Goal: Task Accomplishment & Management: Manage account settings

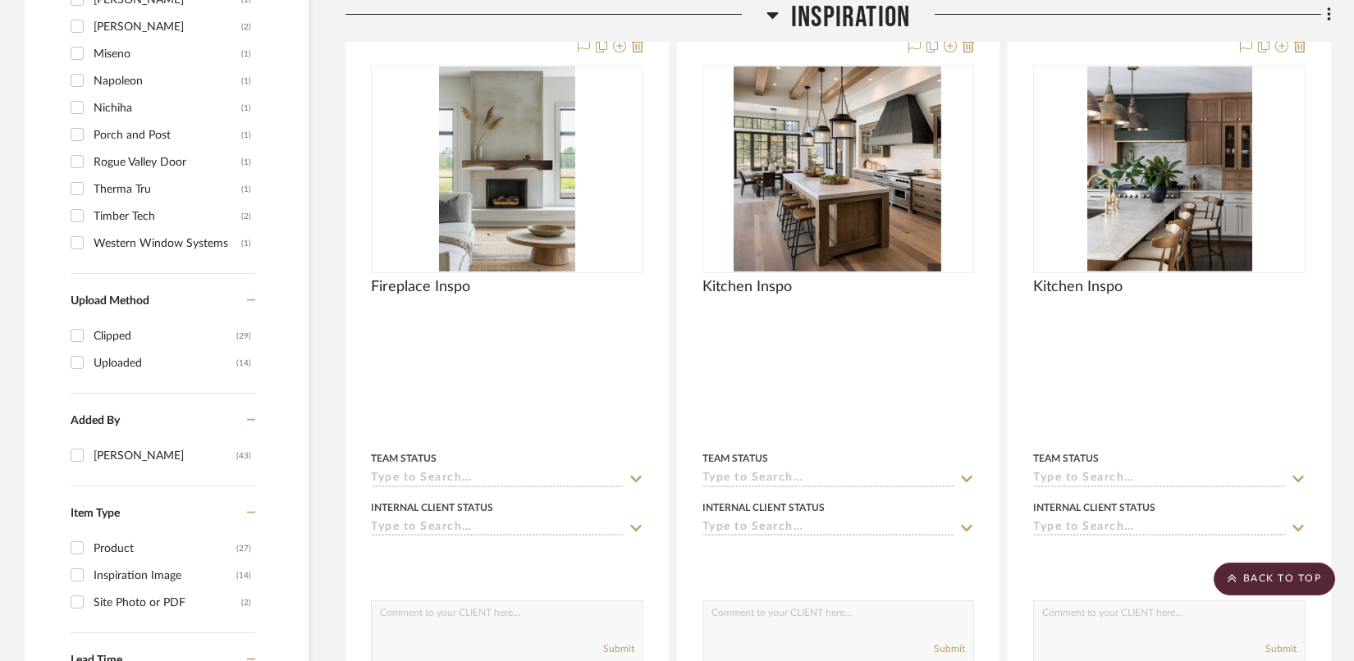
scroll to position [1418, 0]
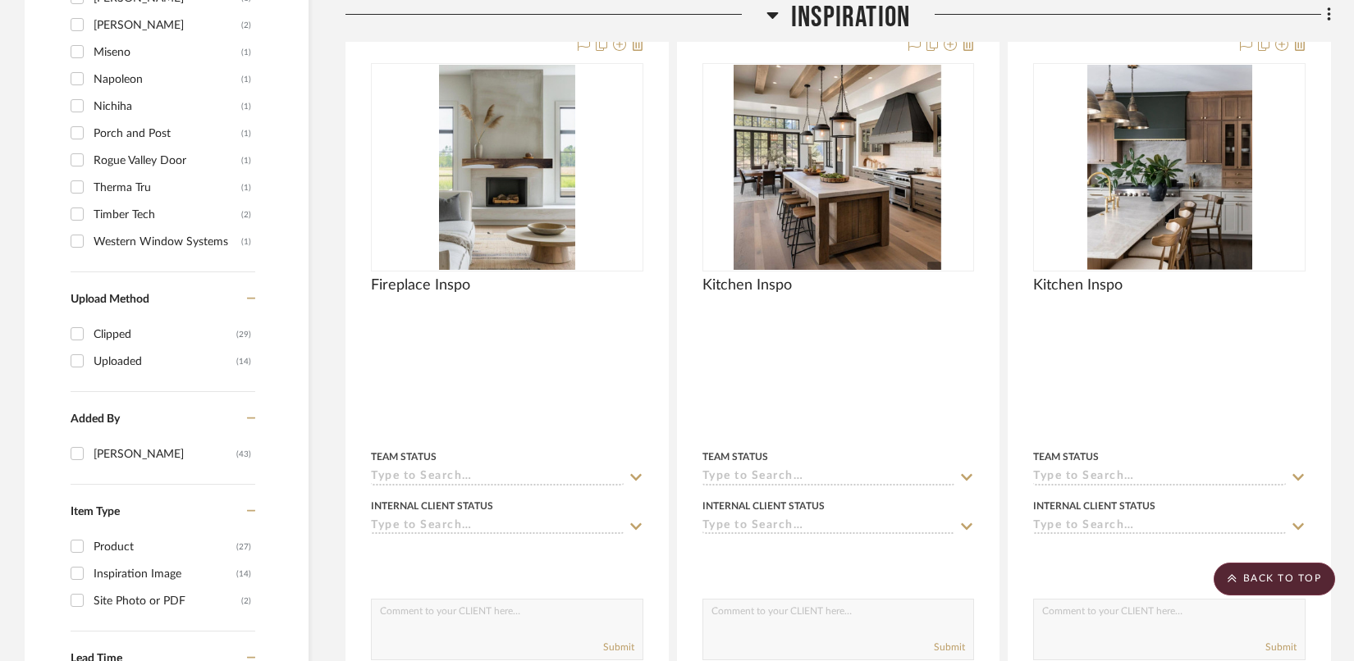
click at [771, 17] on icon at bounding box center [771, 15] width 11 height 7
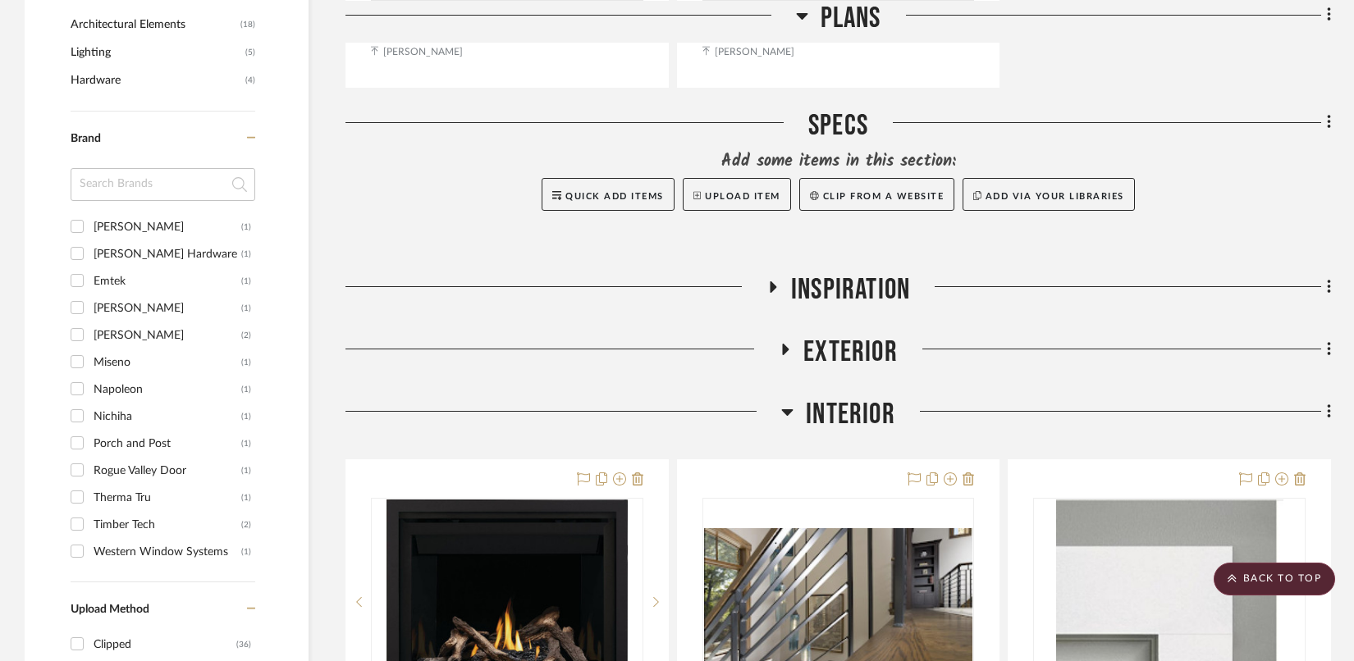
scroll to position [1173, 0]
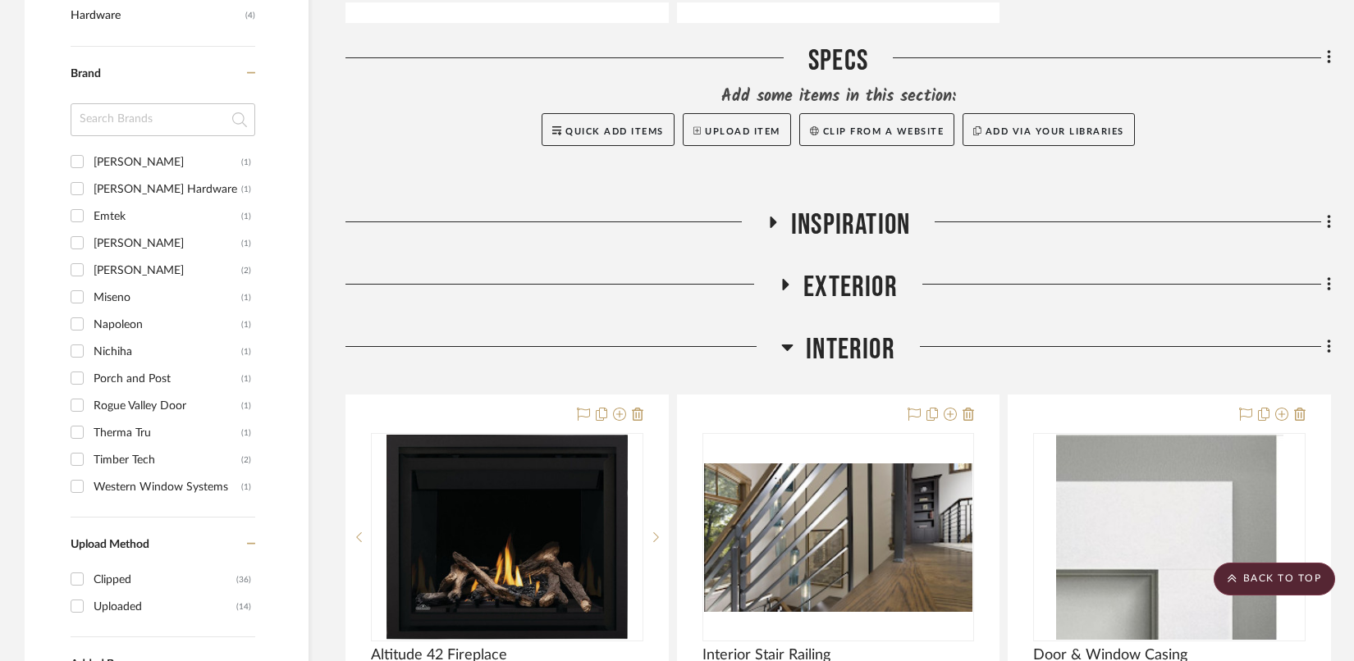
click at [793, 287] on icon at bounding box center [785, 285] width 20 height 12
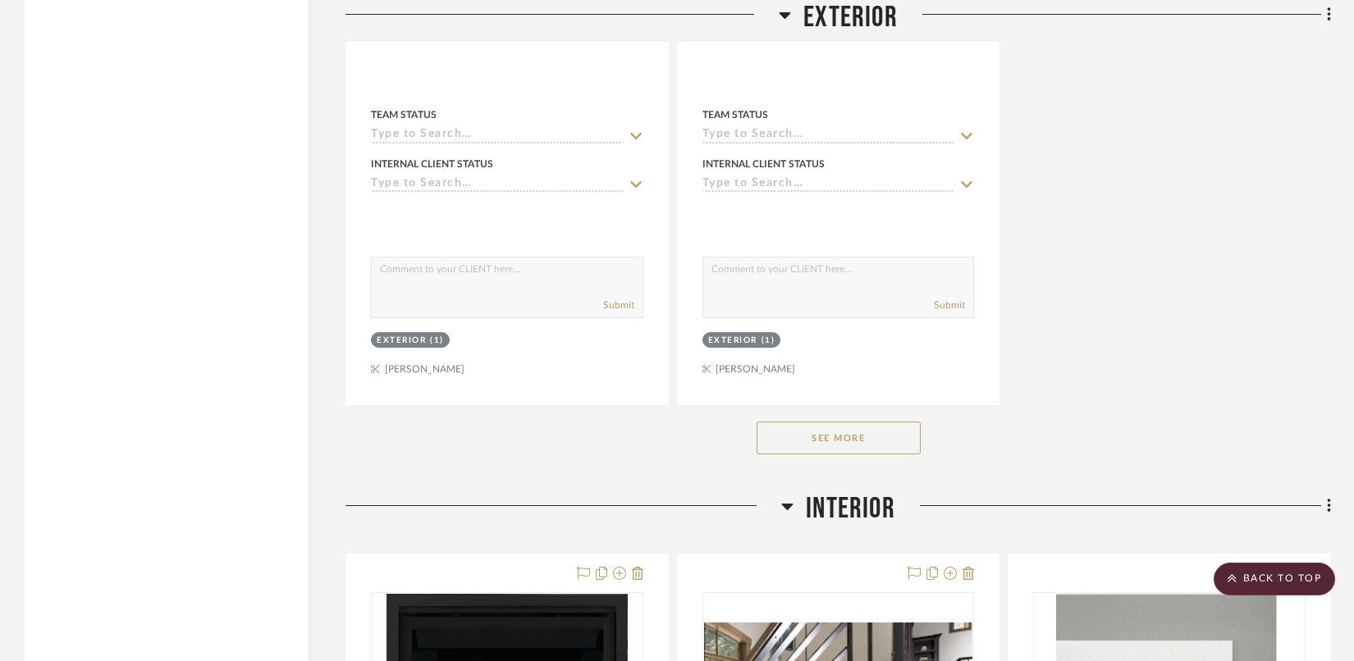
scroll to position [3310, 0]
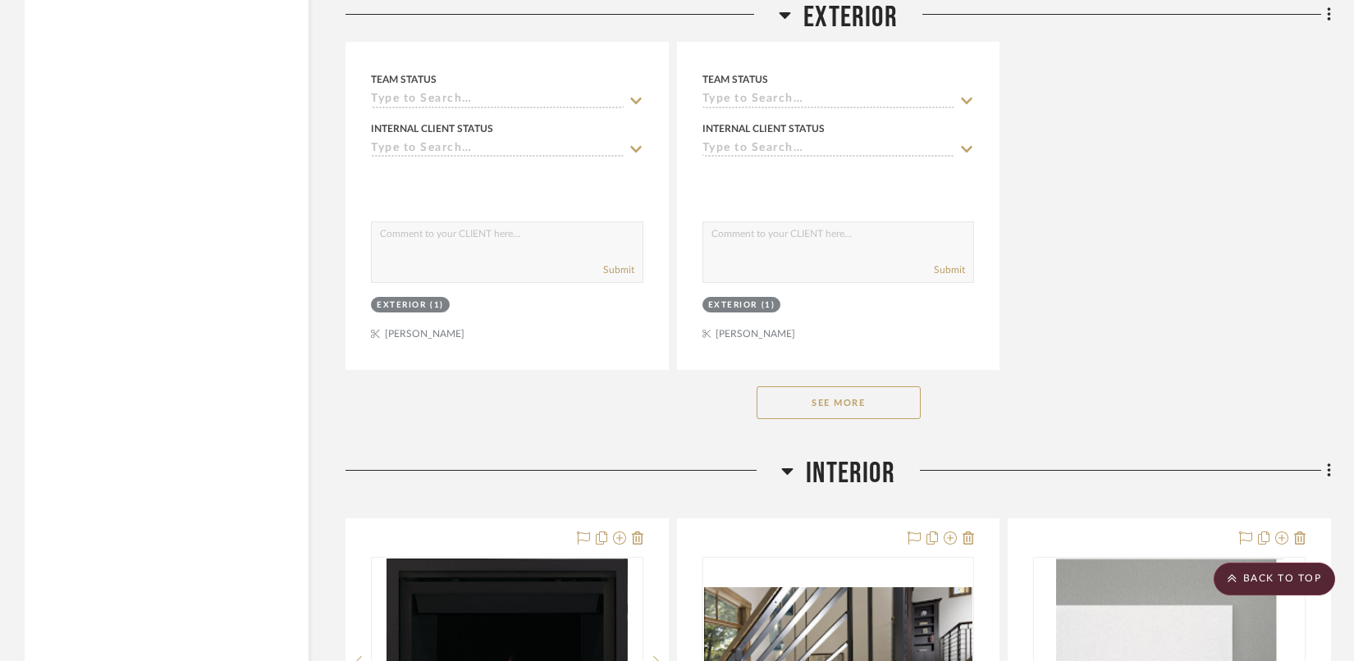
click at [855, 390] on button "See More" at bounding box center [839, 402] width 164 height 33
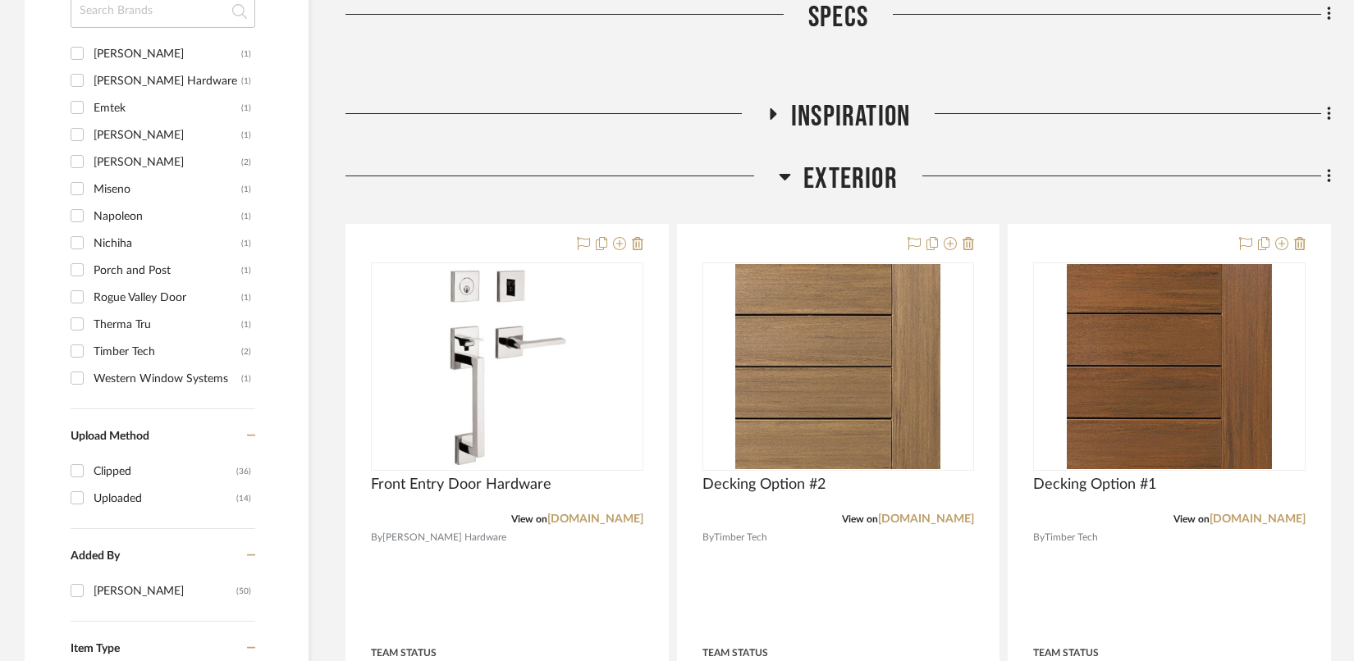
scroll to position [1380, 0]
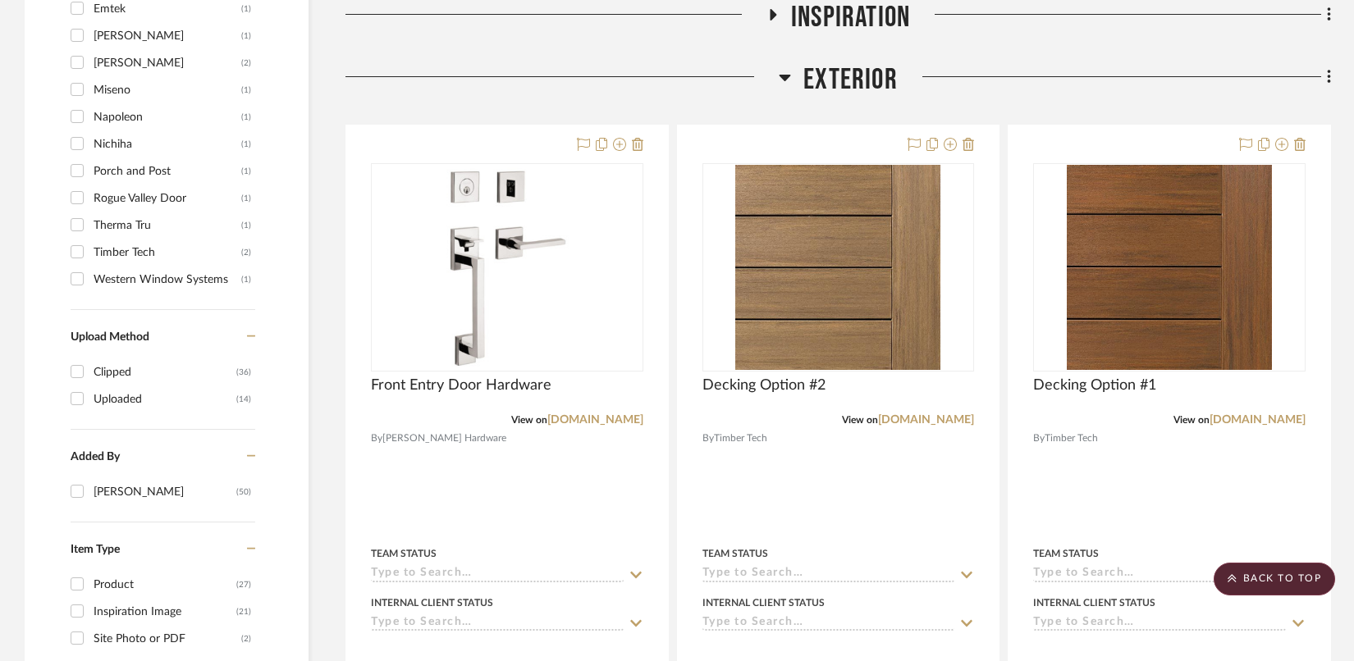
click at [777, 11] on icon at bounding box center [772, 14] width 20 height 12
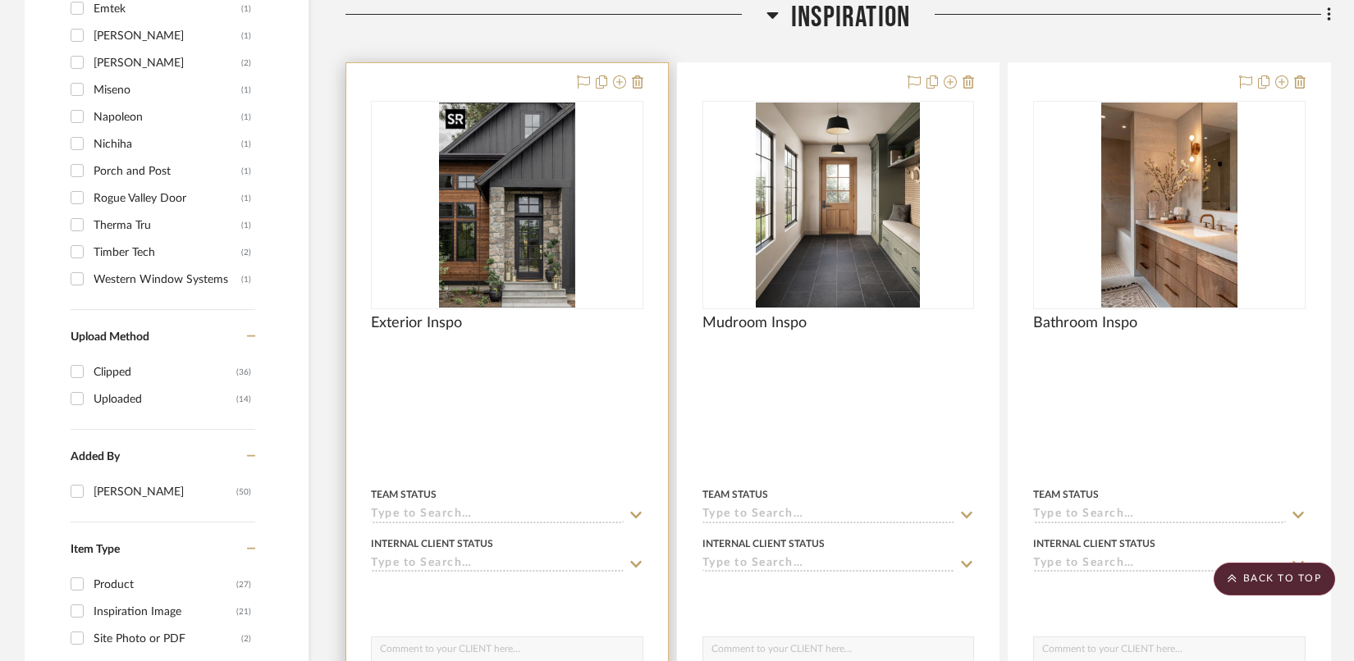
click at [0, 0] on img at bounding box center [0, 0] width 0 height 0
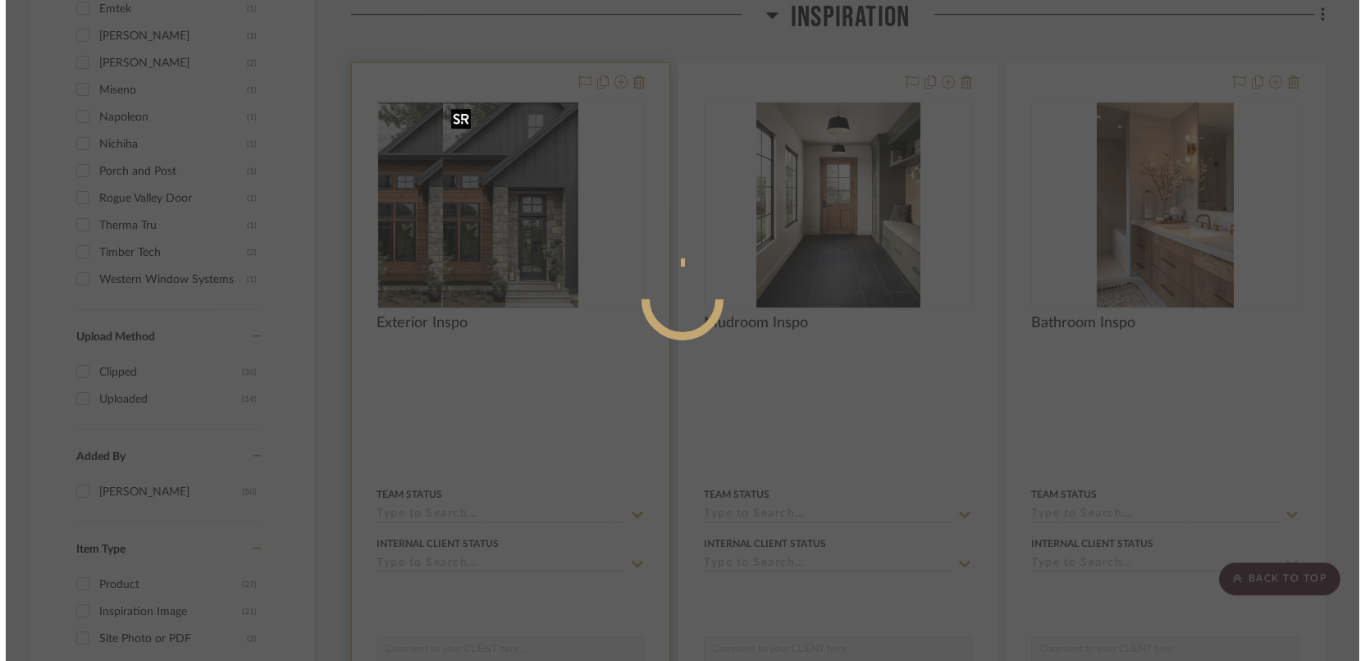
scroll to position [0, 0]
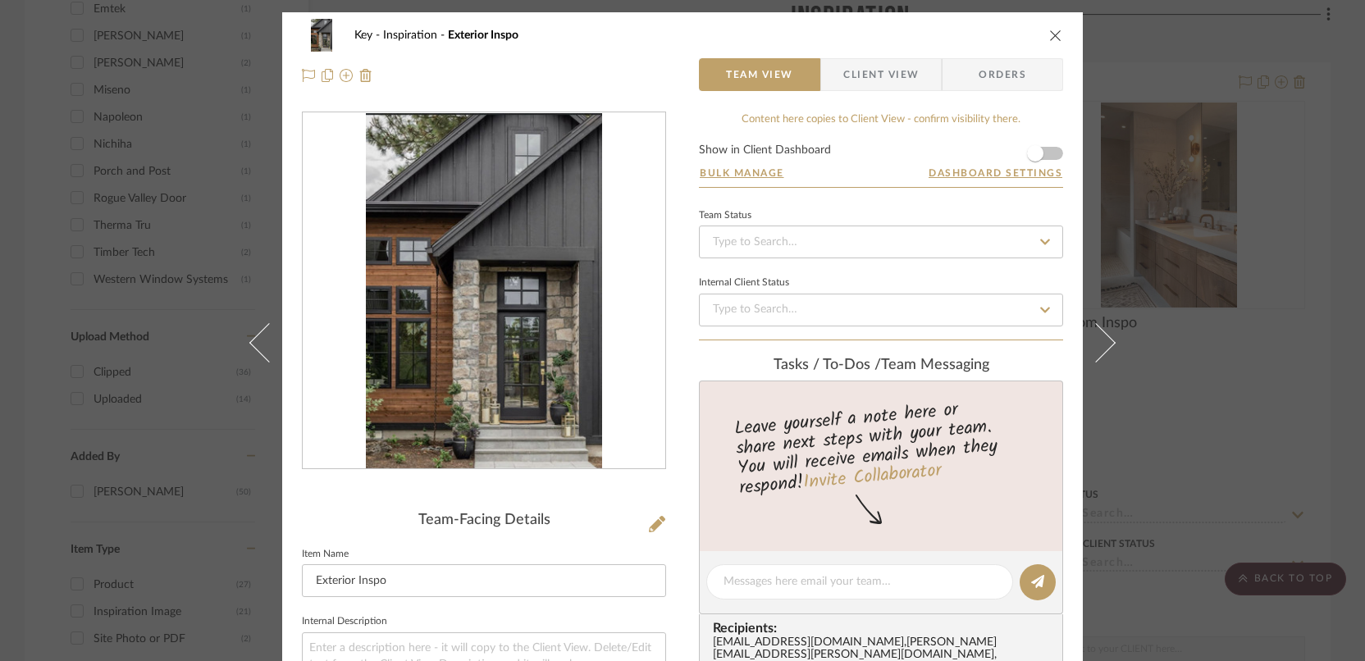
click at [1318, 439] on div "Key Inspiration Exterior Inspo Team View Client View Orders Team-Facing Details…" at bounding box center [682, 330] width 1365 height 661
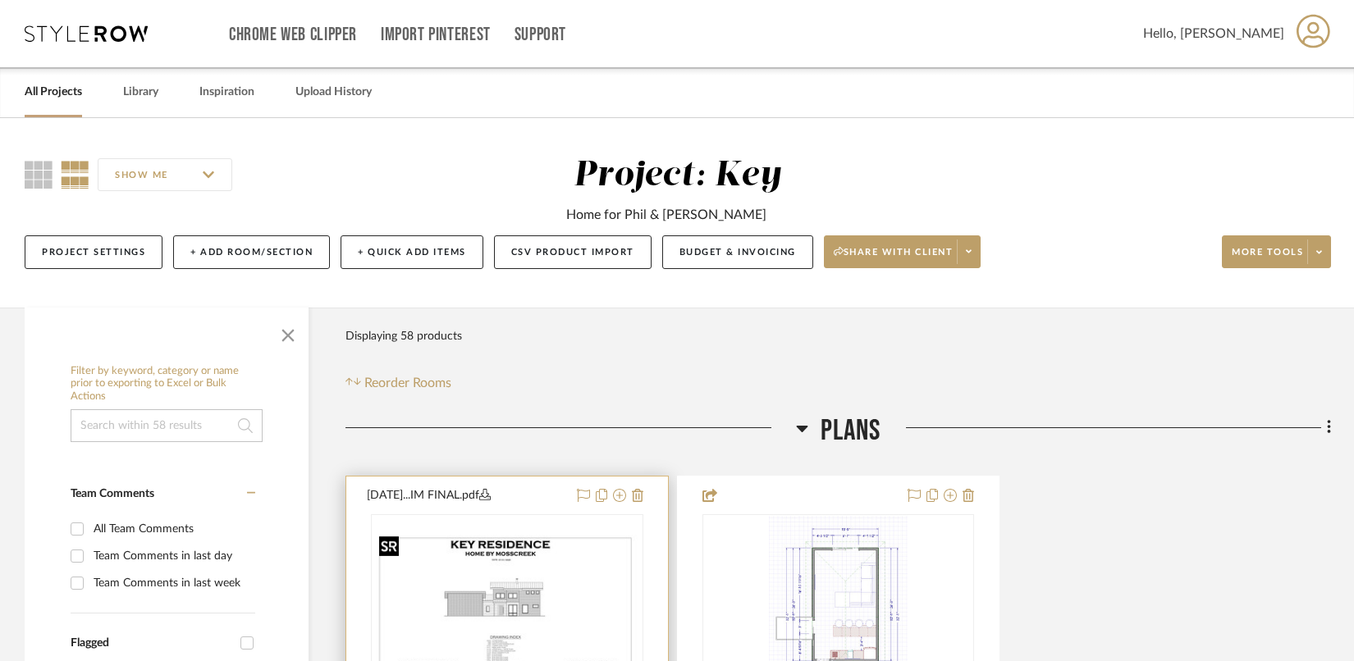
click at [0, 0] on img at bounding box center [0, 0] width 0 height 0
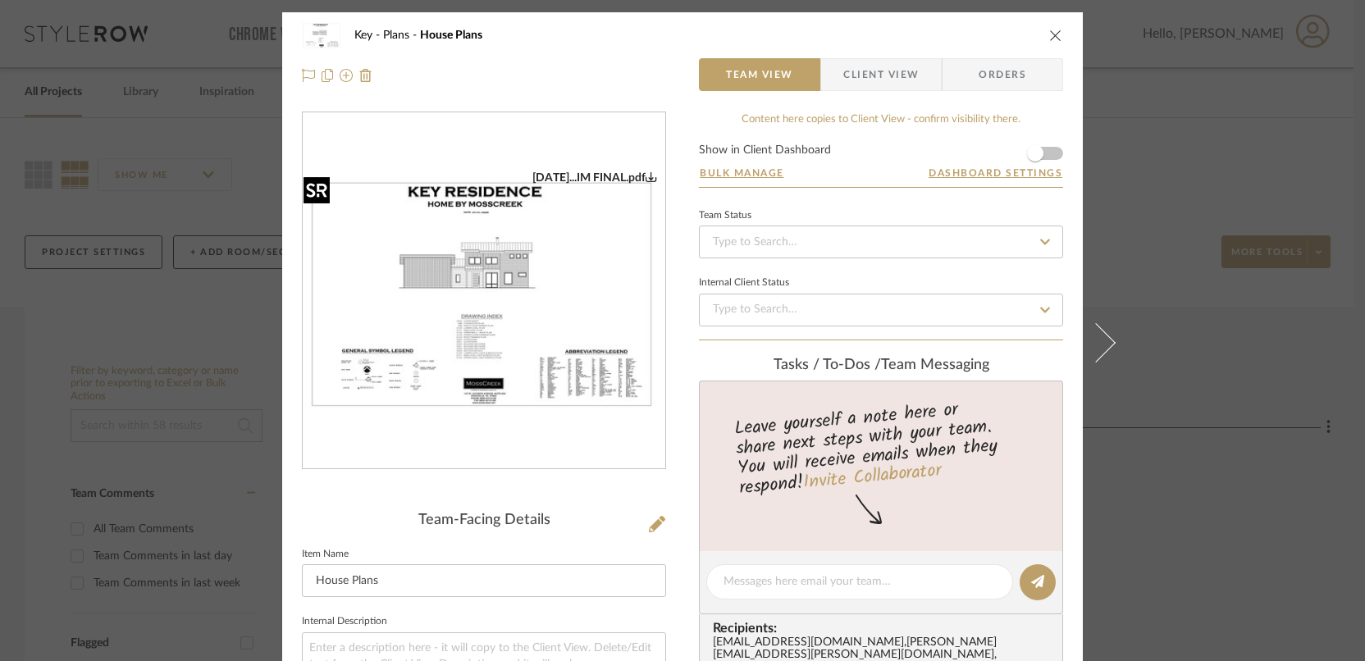
click at [487, 279] on img "0" at bounding box center [484, 292] width 363 height 242
click at [1049, 31] on icon "close" at bounding box center [1055, 35] width 13 height 13
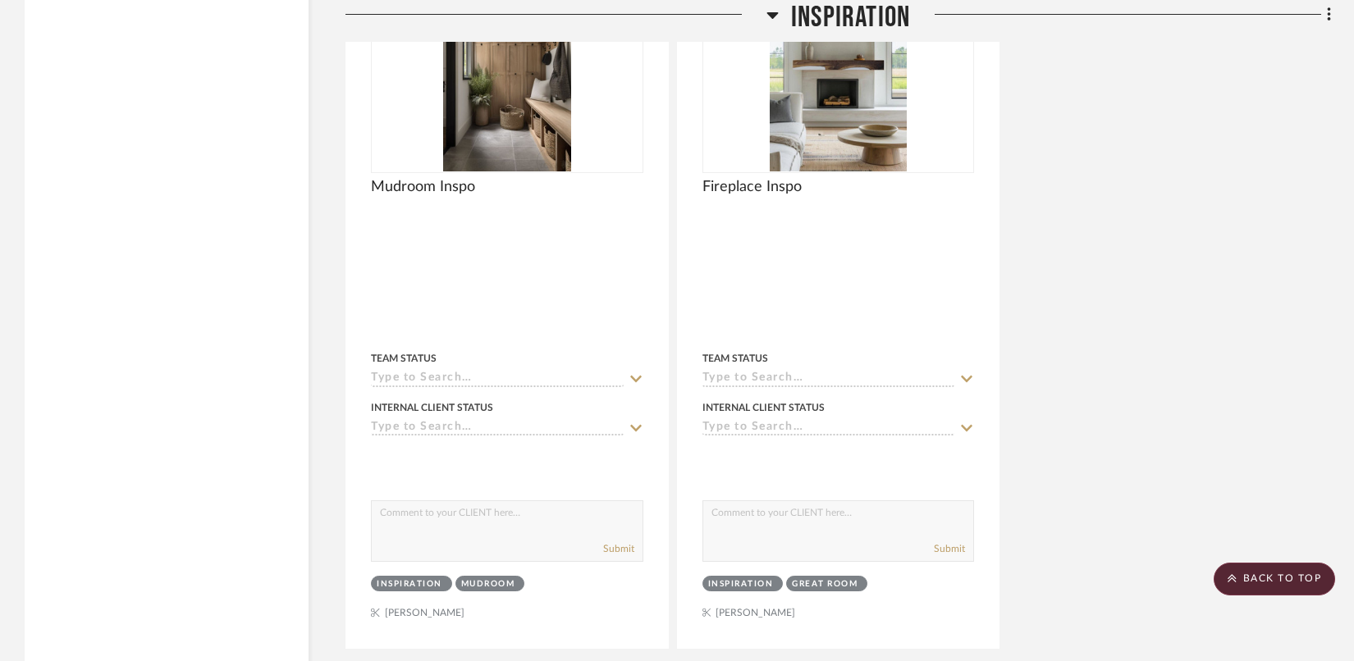
scroll to position [3186, 0]
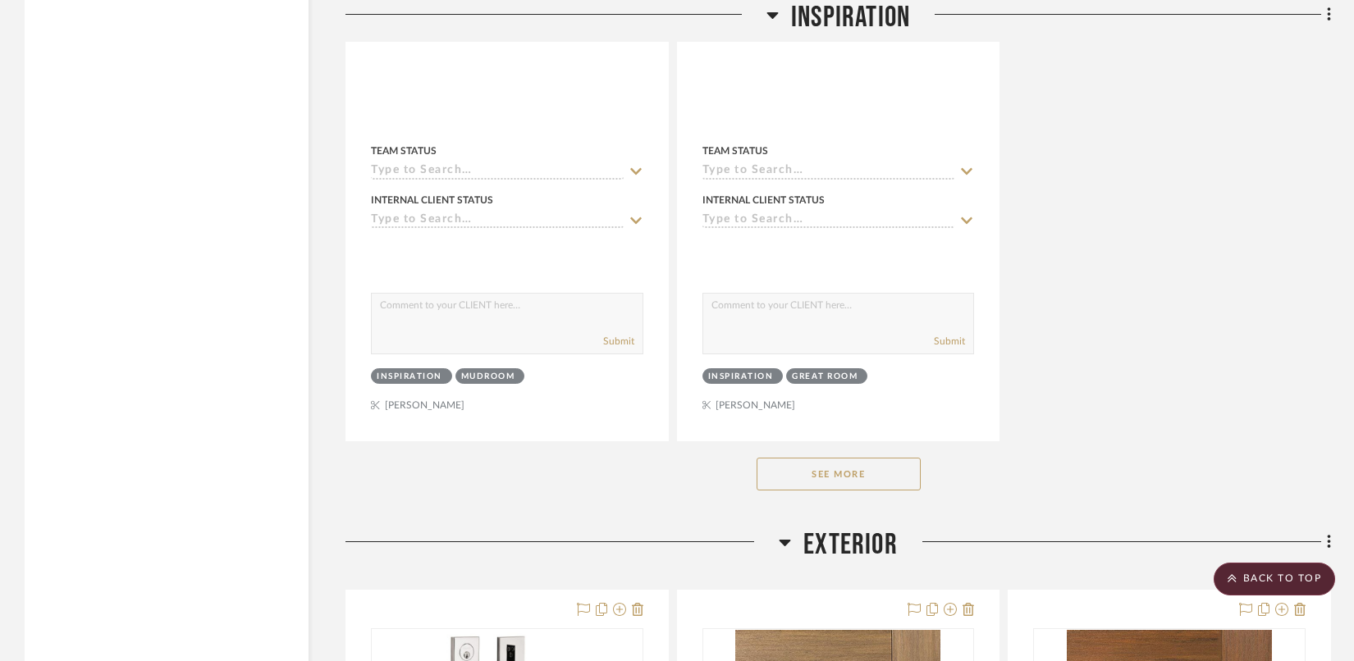
click at [880, 469] on button "See More" at bounding box center [839, 474] width 164 height 33
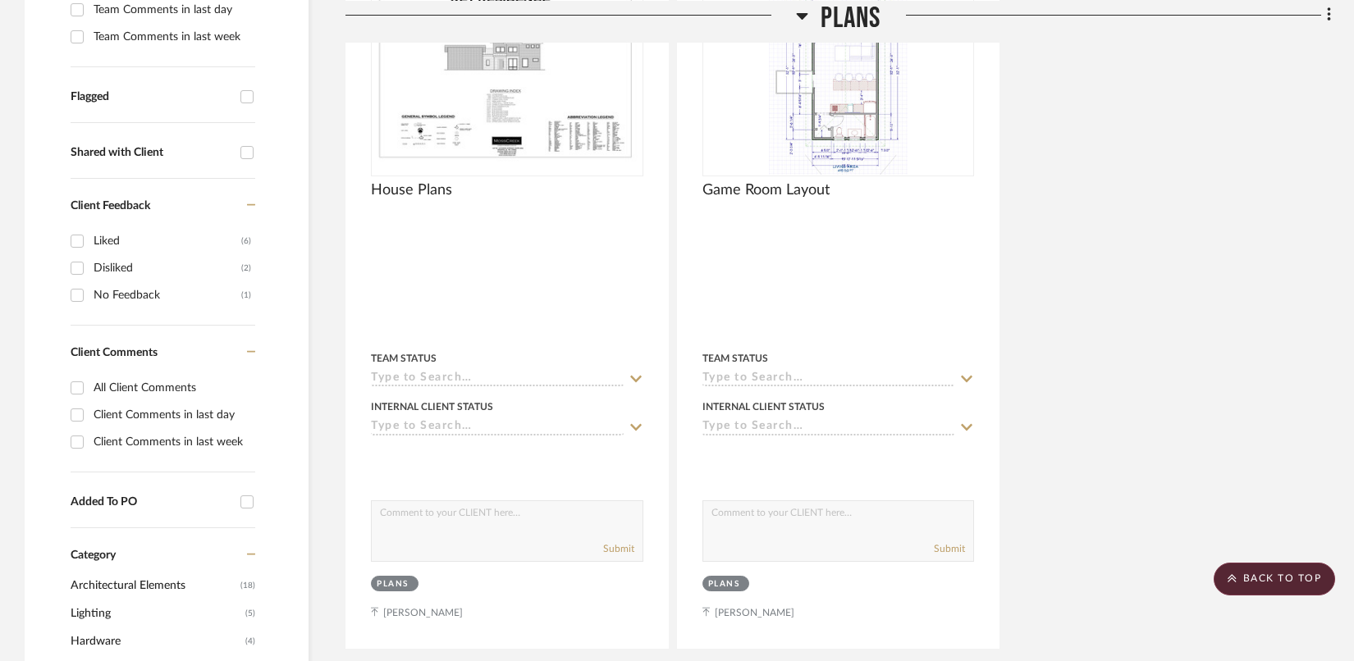
scroll to position [0, 0]
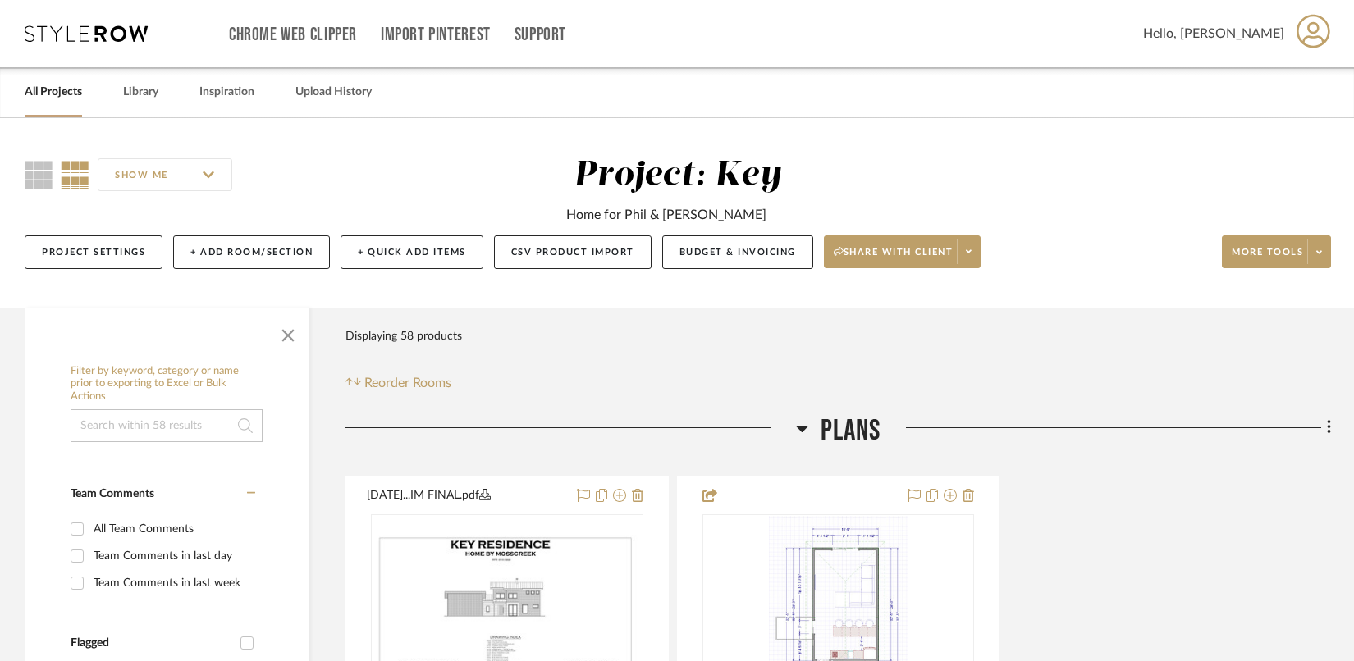
click at [77, 15] on div "Chrome Web Clipper Import Pinterest Support All Projects Library Inspiration Up…" at bounding box center [678, 33] width 1306 height 67
click at [78, 42] on div "Chrome Web Clipper Import Pinterest Support All Projects Library Inspiration Up…" at bounding box center [678, 33] width 1306 height 67
click at [86, 34] on icon at bounding box center [86, 33] width 123 height 16
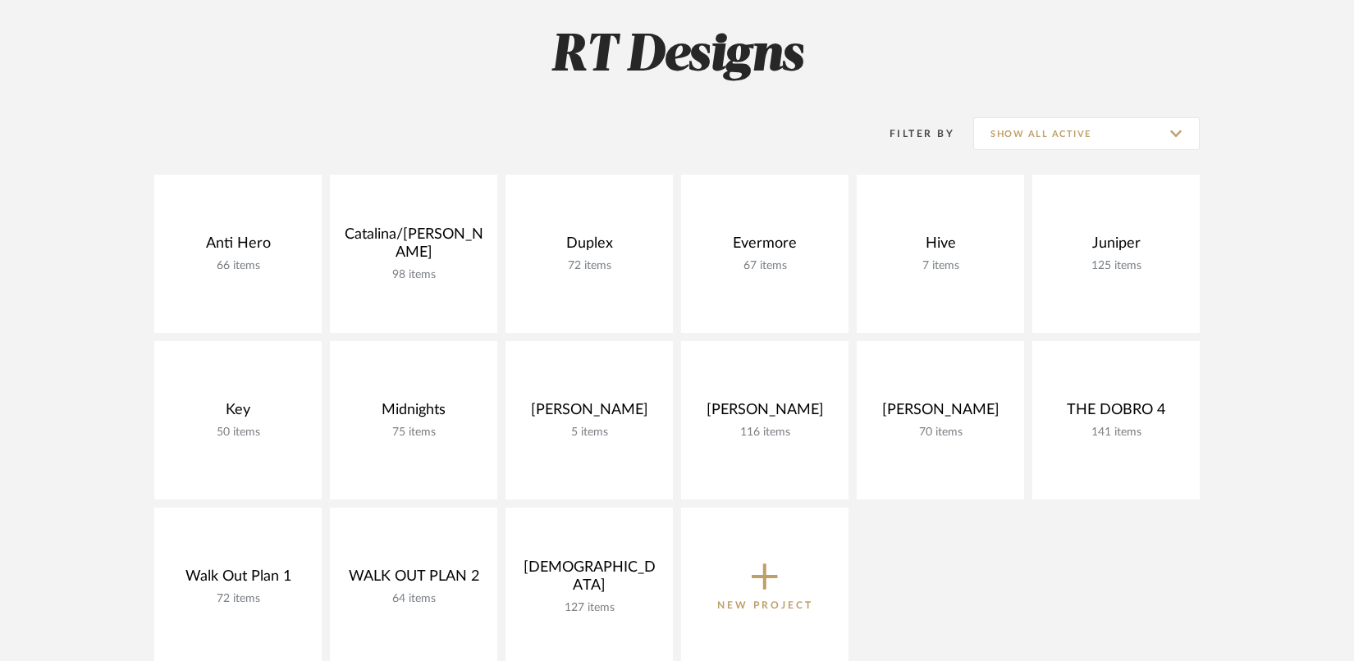
scroll to position [193, 0]
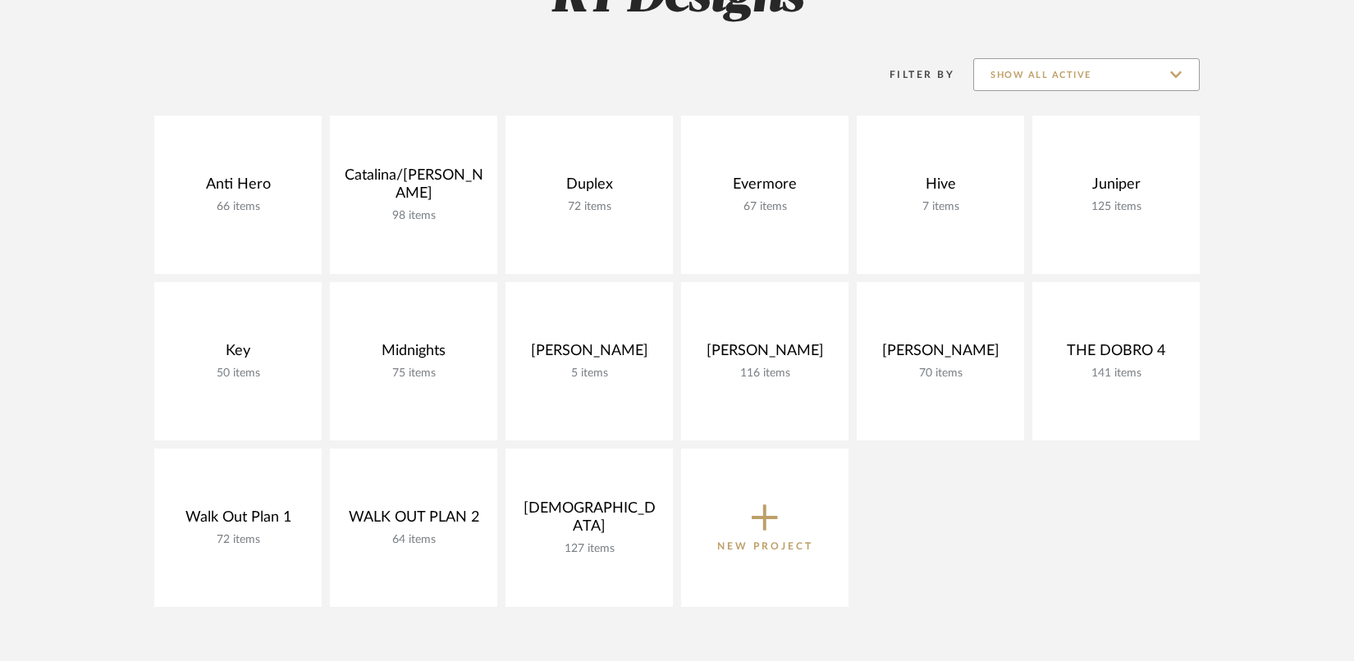
click at [1157, 77] on input "Show All Active" at bounding box center [1086, 74] width 226 height 33
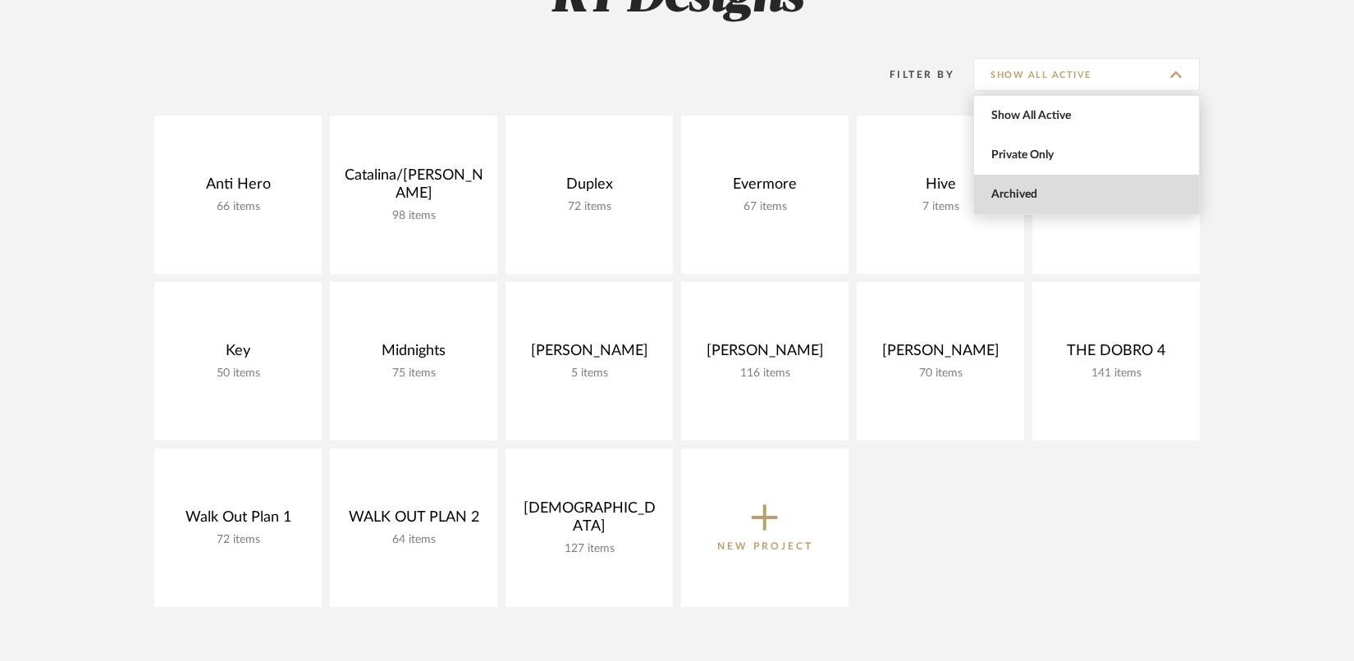
click at [1067, 188] on span "Archived" at bounding box center [1088, 195] width 194 height 14
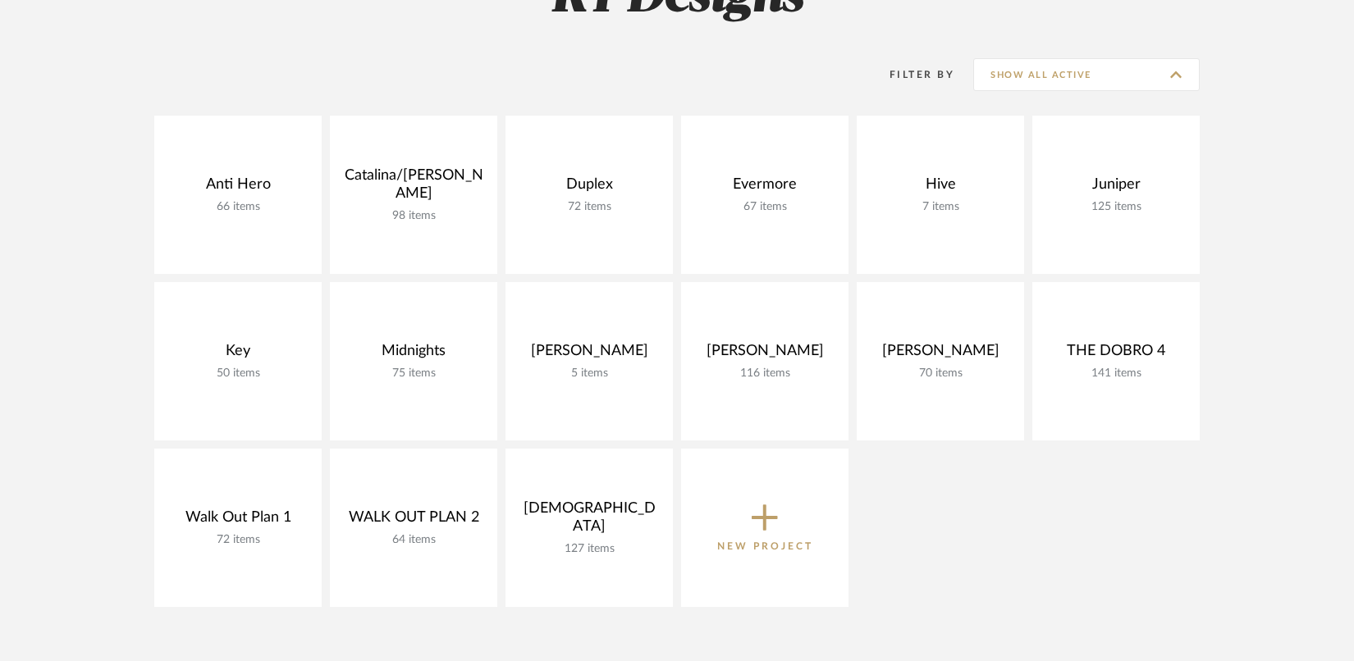
type input "Archived"
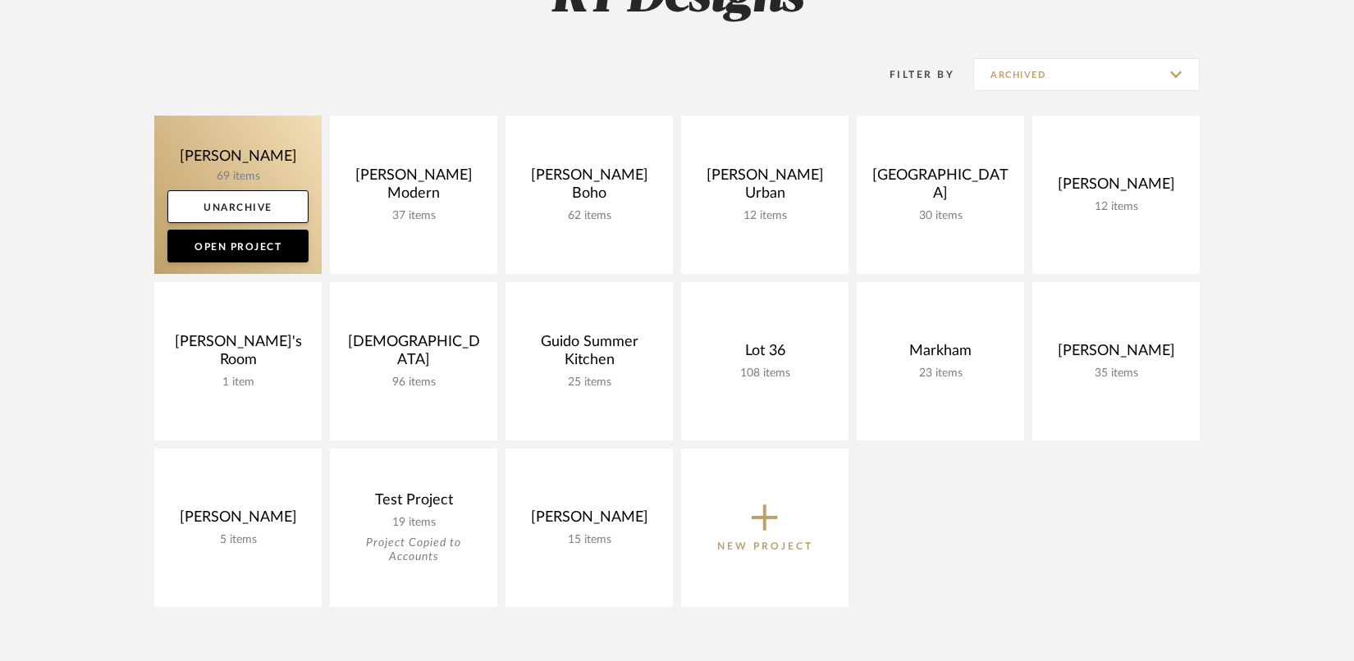
click at [233, 153] on link at bounding box center [237, 195] width 167 height 158
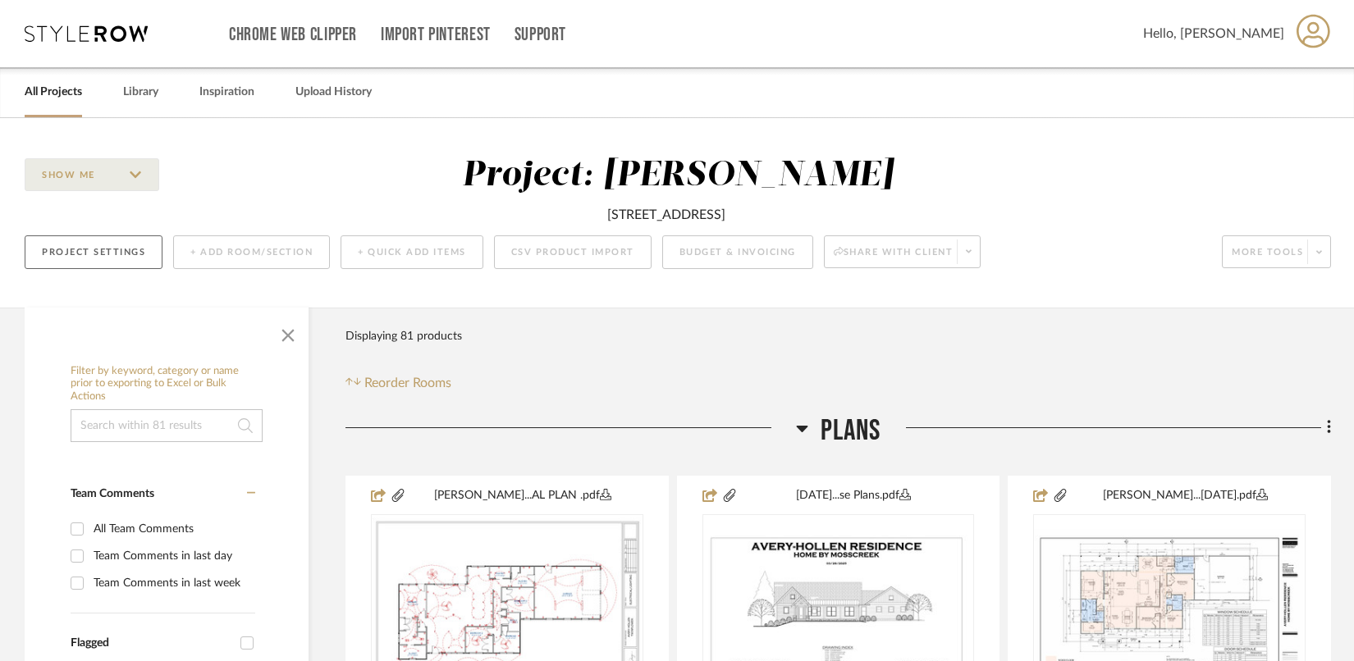
click at [94, 251] on button "Project Settings" at bounding box center [94, 252] width 138 height 34
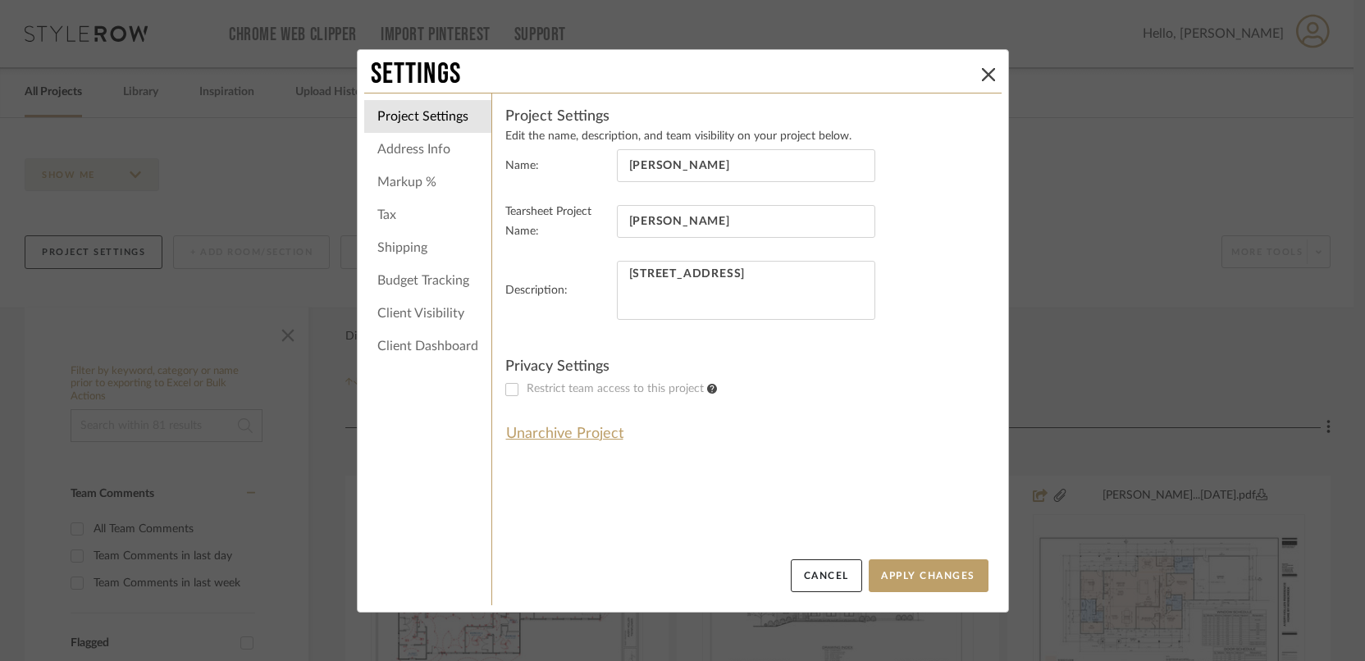
click at [412, 316] on li "Client Visibility" at bounding box center [427, 313] width 127 height 33
click at [399, 309] on li "Client Visibility" at bounding box center [427, 313] width 127 height 33
click at [544, 434] on button "Unarchive Project" at bounding box center [564, 434] width 119 height 28
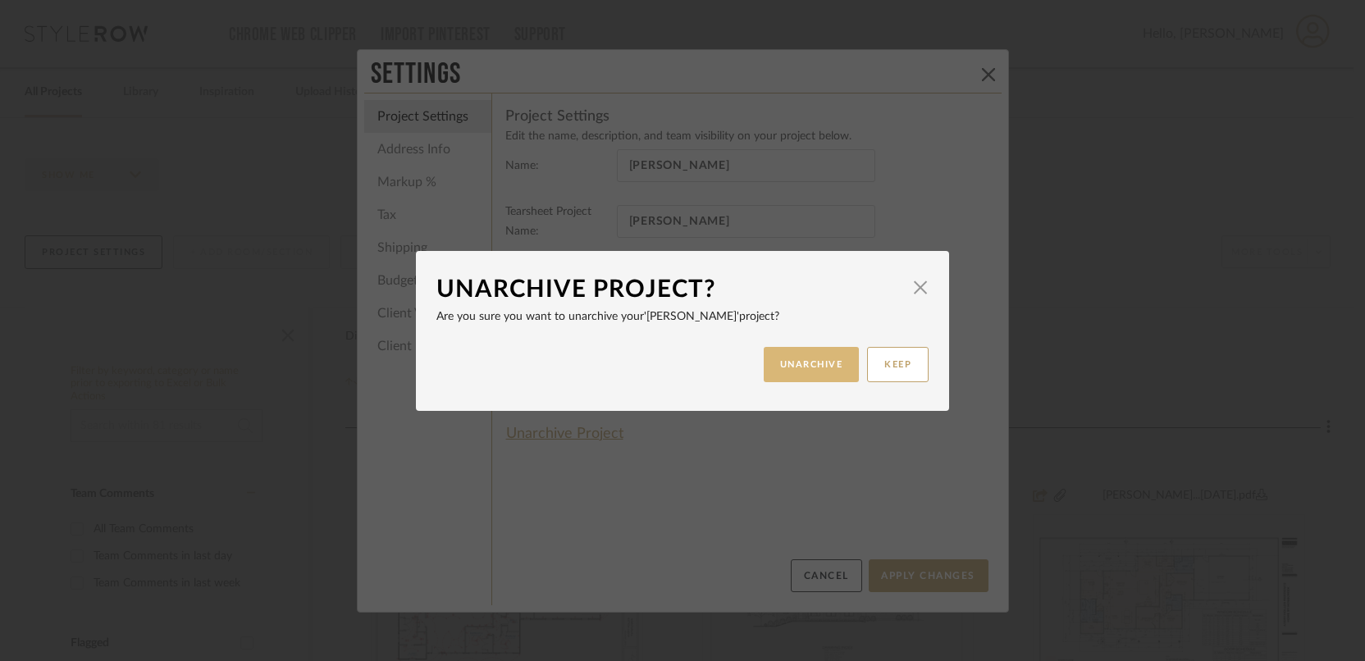
drag, startPoint x: 796, startPoint y: 357, endPoint x: 778, endPoint y: 357, distance: 18.1
click at [796, 357] on button "UNARCHIVE" at bounding box center [812, 364] width 96 height 35
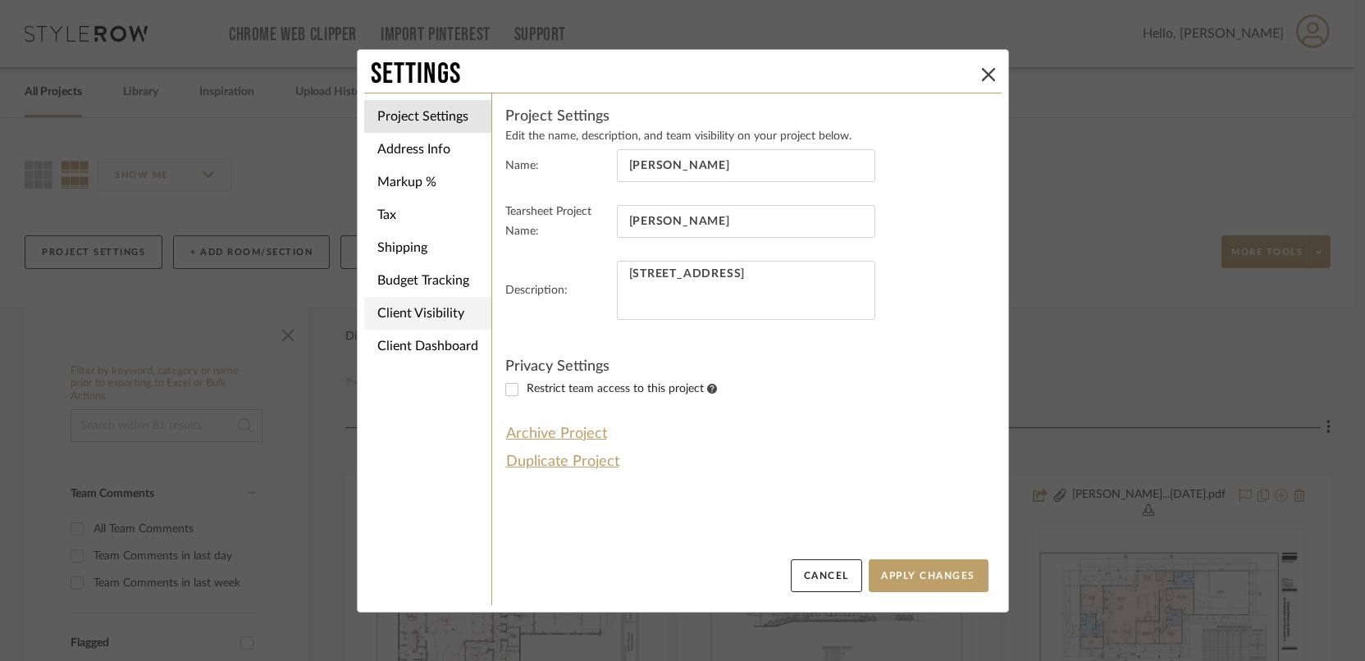
click at [412, 318] on li "Client Visibility" at bounding box center [427, 313] width 127 height 33
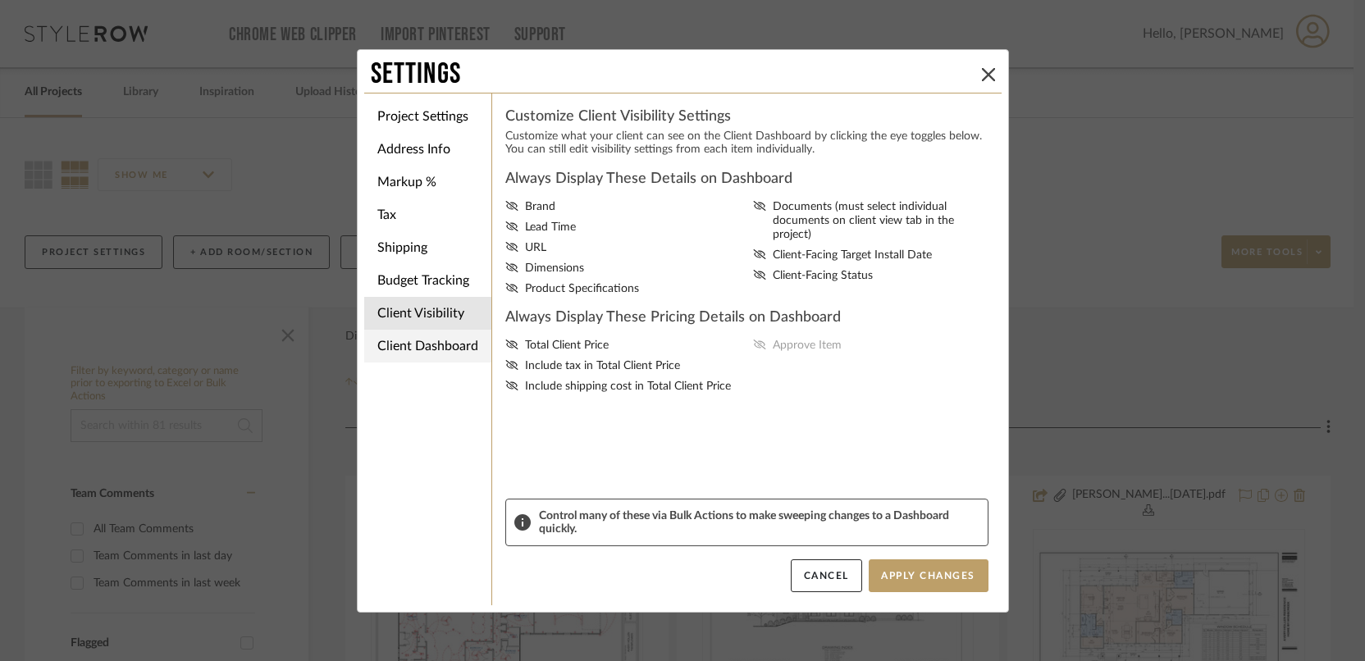
click at [417, 344] on li "Client Dashboard" at bounding box center [427, 346] width 127 height 33
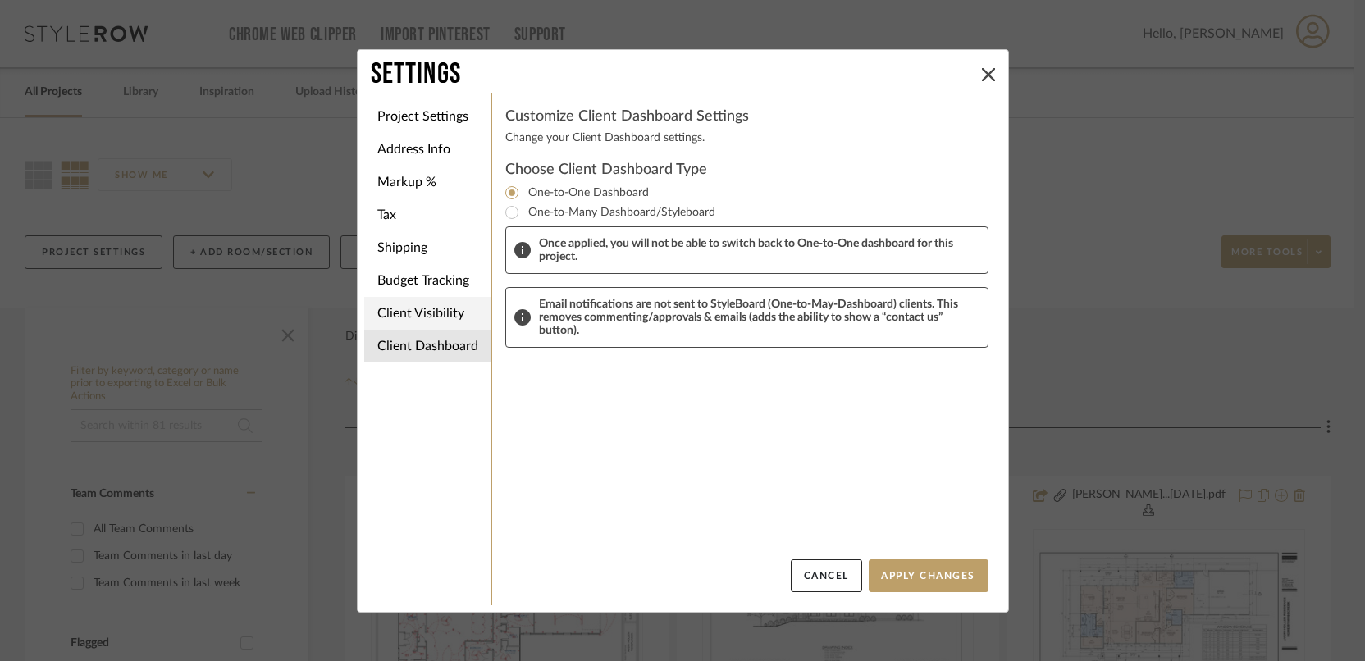
click at [423, 313] on li "Client Visibility" at bounding box center [427, 313] width 127 height 33
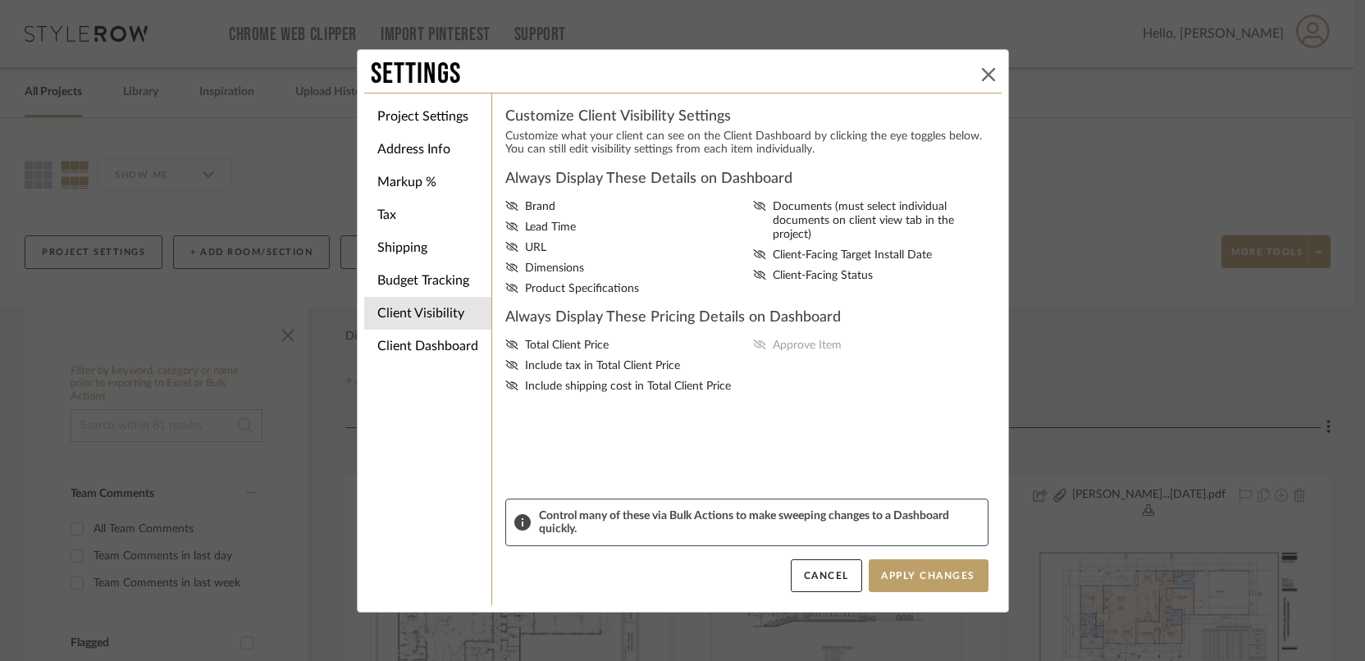
click at [990, 77] on button at bounding box center [989, 75] width 20 height 20
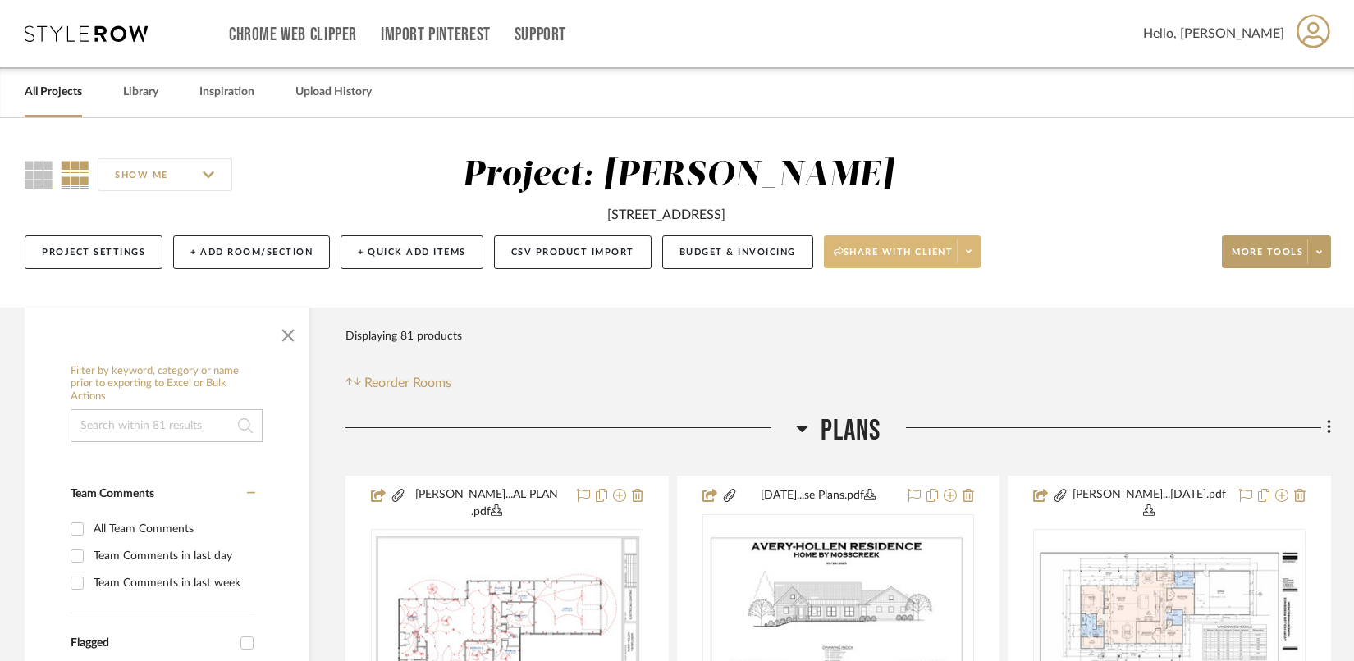
click at [964, 250] on span at bounding box center [968, 252] width 23 height 25
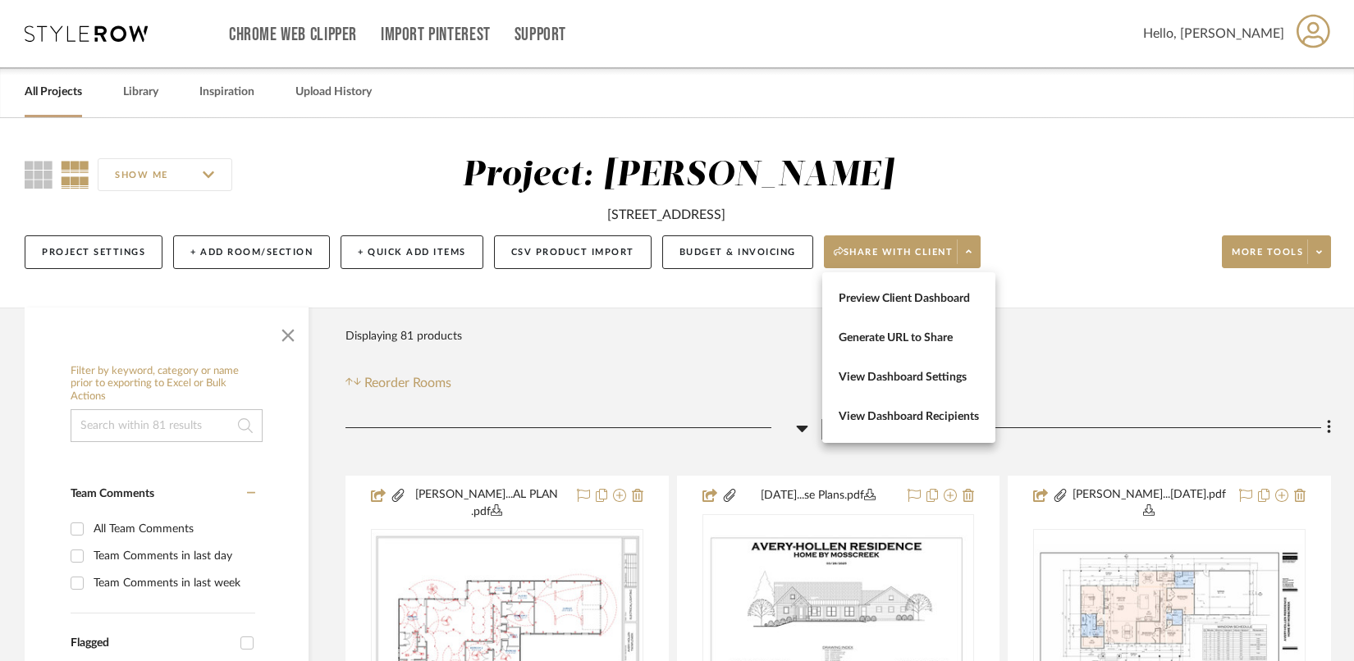
click at [1319, 246] on div at bounding box center [677, 330] width 1354 height 661
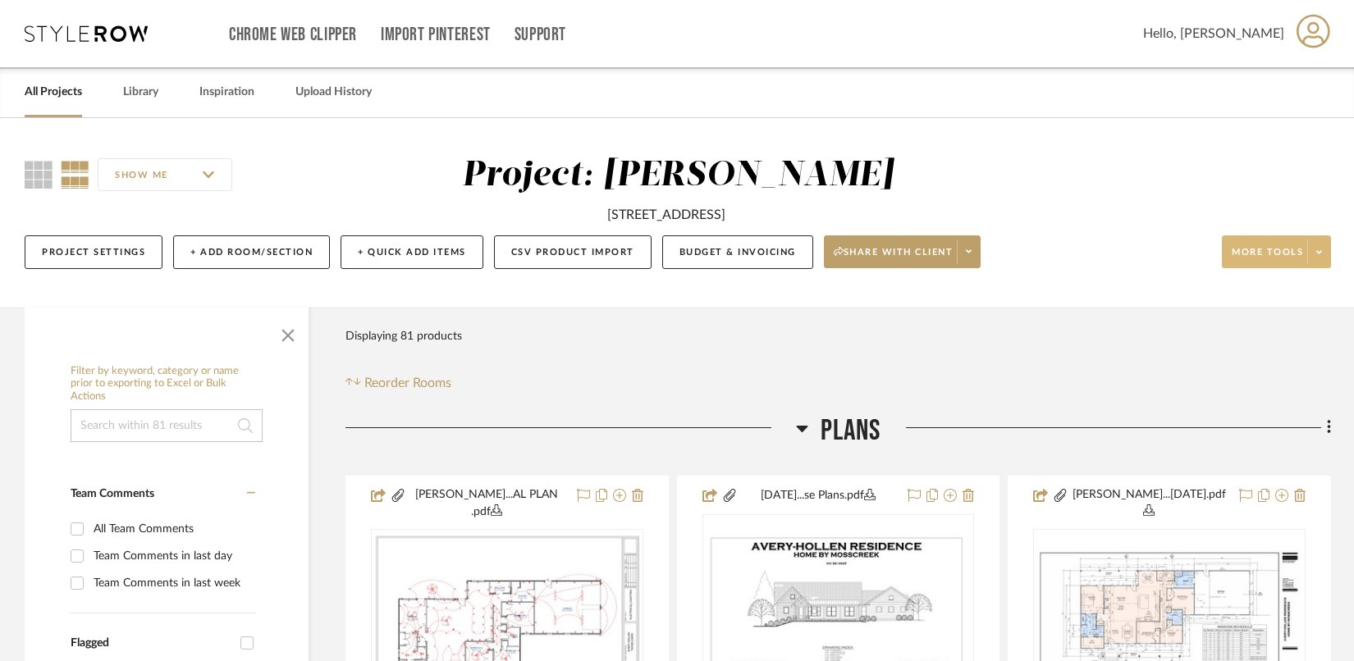
click at [1319, 249] on icon at bounding box center [1319, 252] width 6 height 9
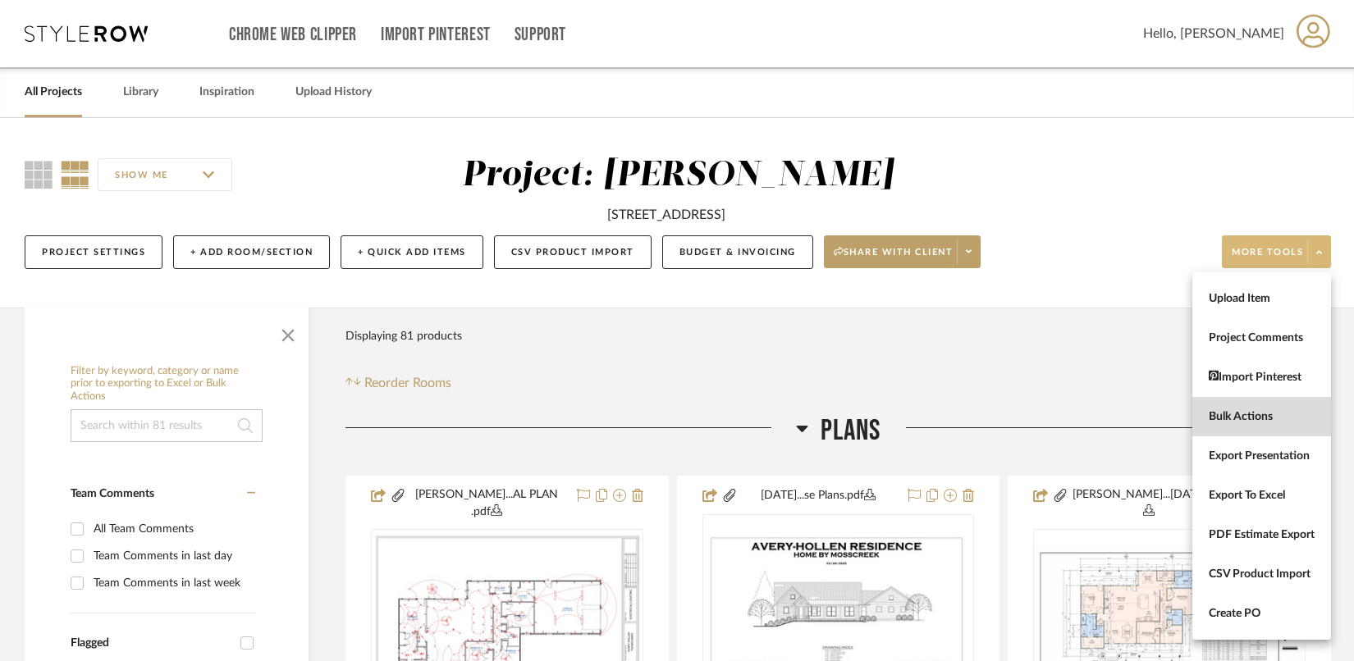
click at [1260, 423] on span "Bulk Actions" at bounding box center [1262, 417] width 106 height 14
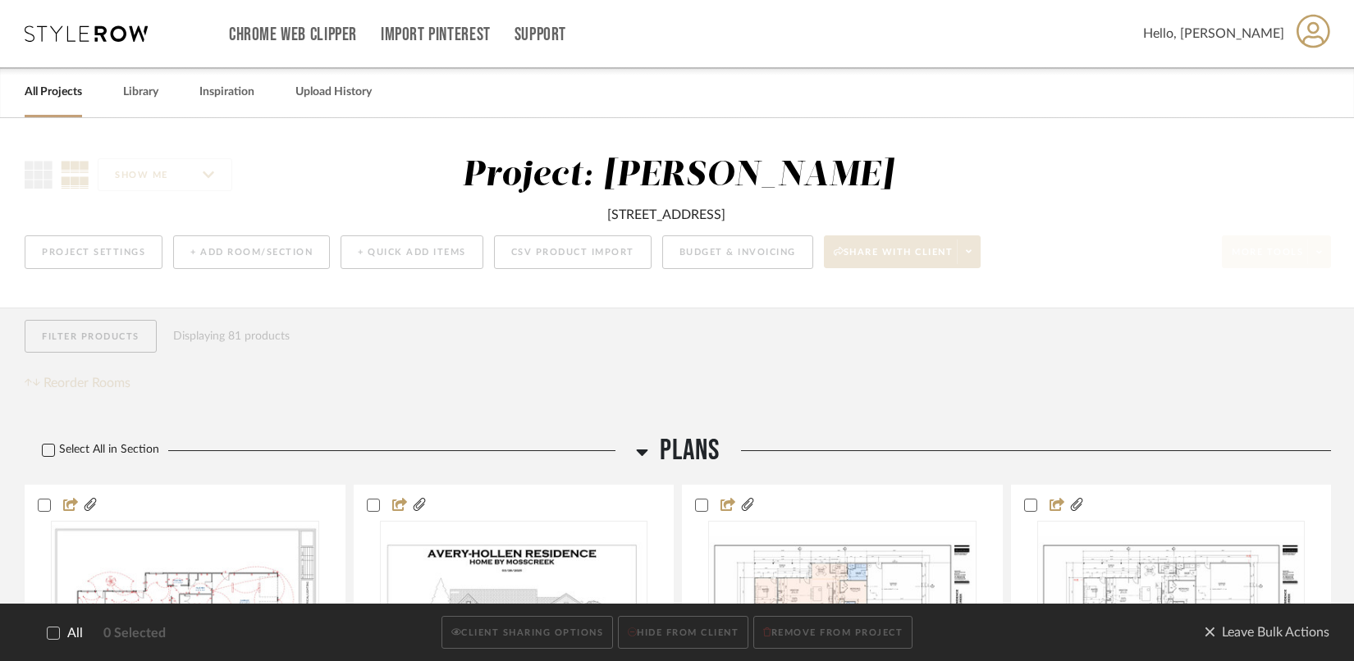
click at [48, 450] on icon at bounding box center [48, 450] width 11 height 11
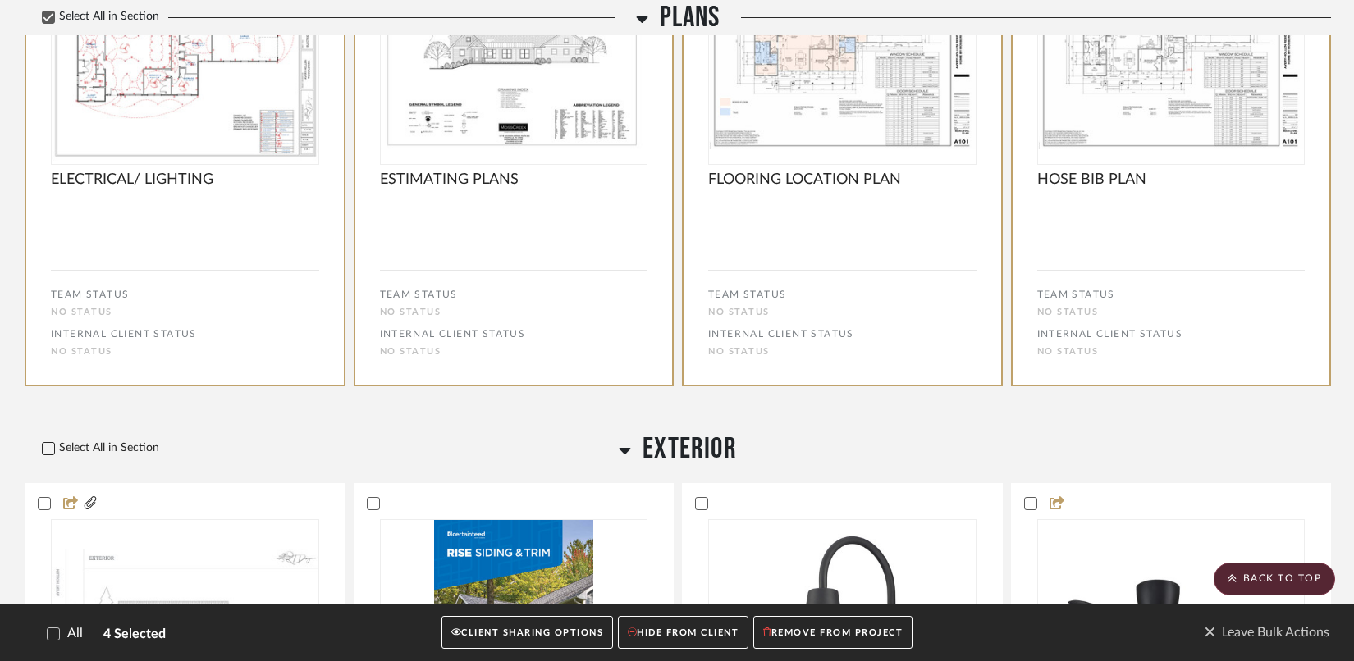
scroll to position [578, 0]
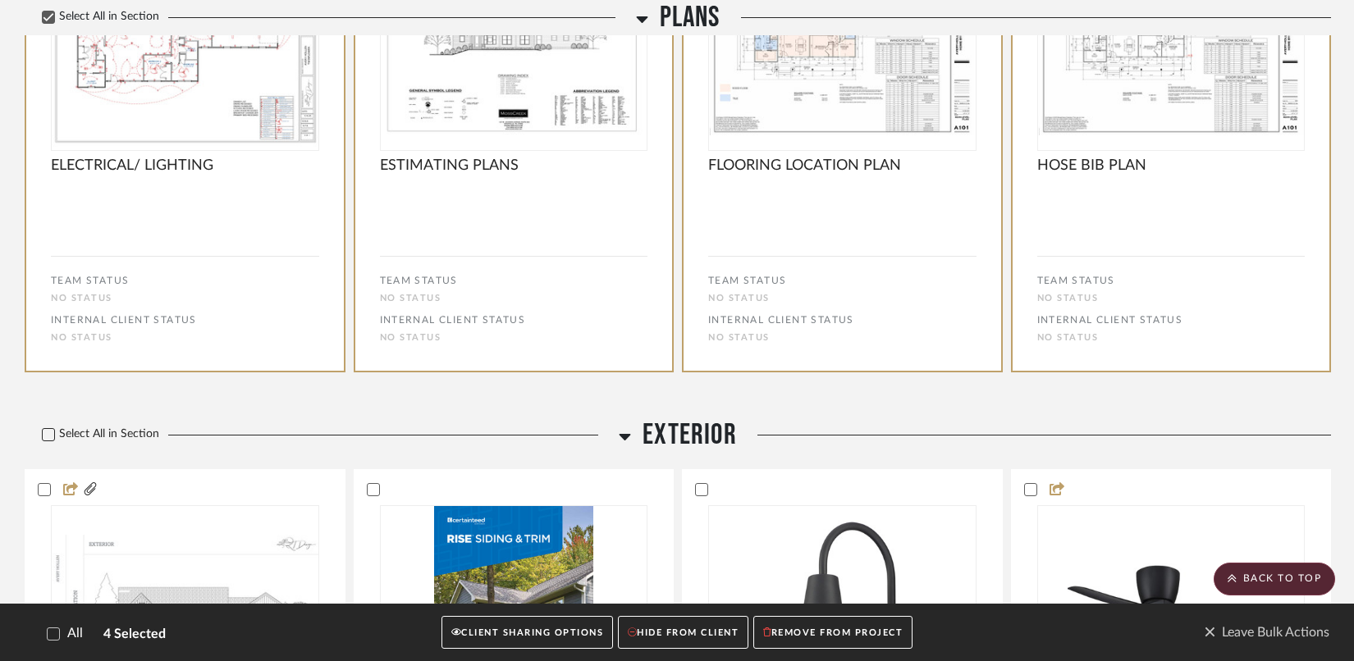
click at [53, 436] on icon at bounding box center [48, 434] width 11 height 11
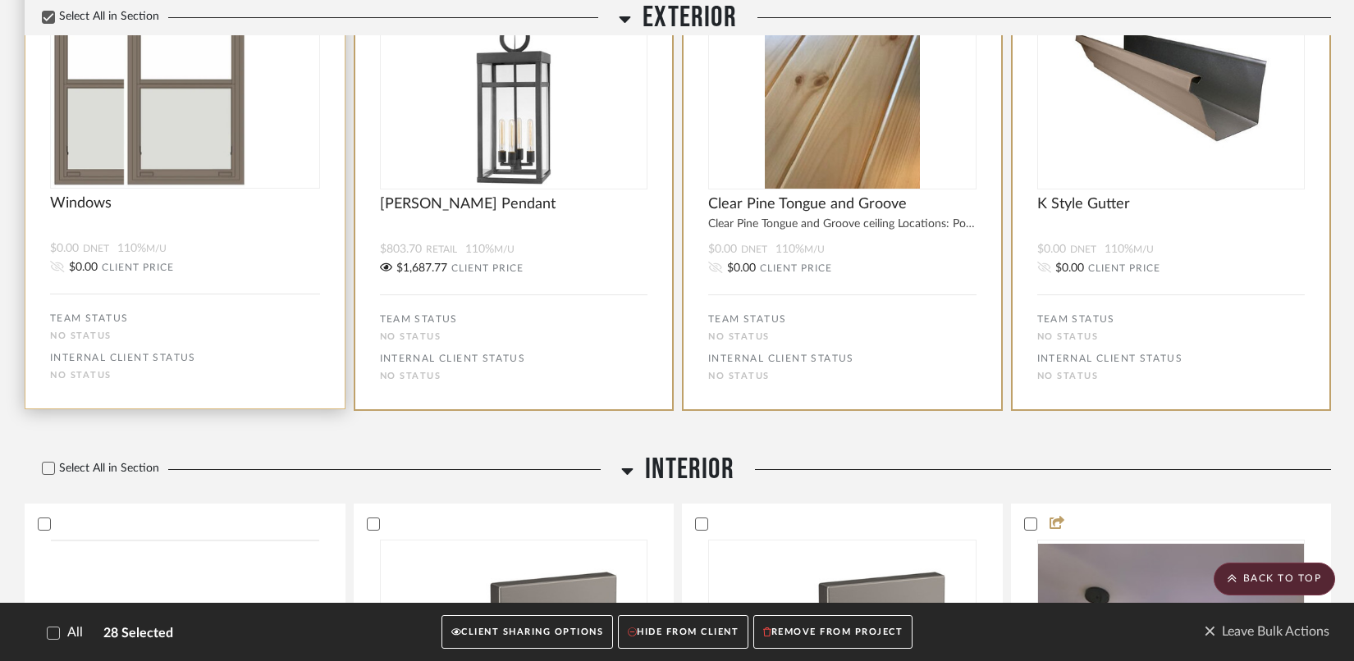
scroll to position [3854, 0]
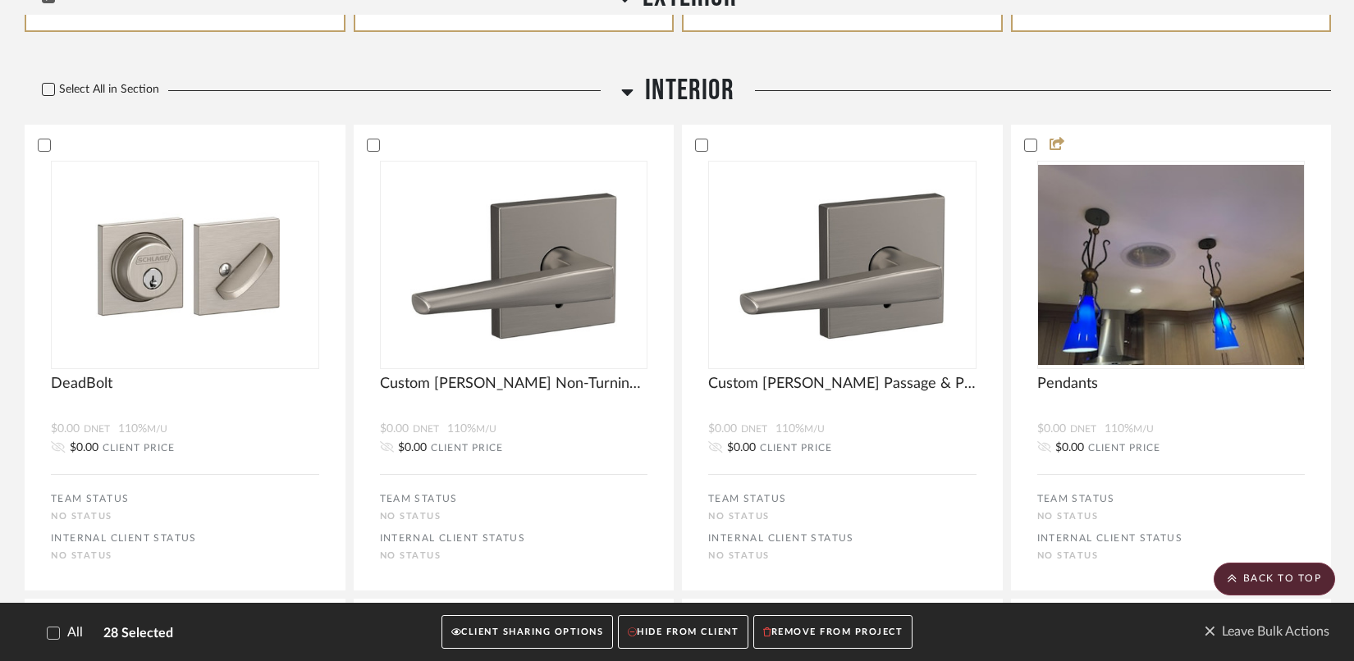
click at [47, 95] on icon at bounding box center [48, 89] width 11 height 11
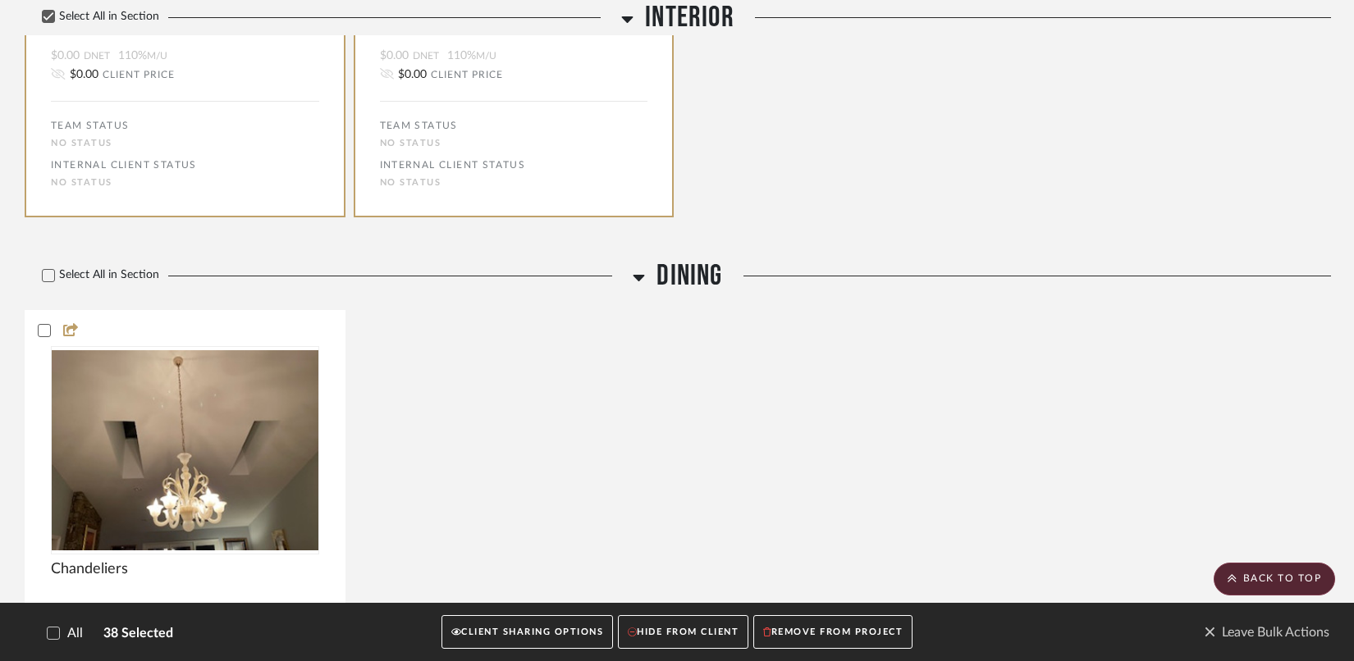
scroll to position [5284, 0]
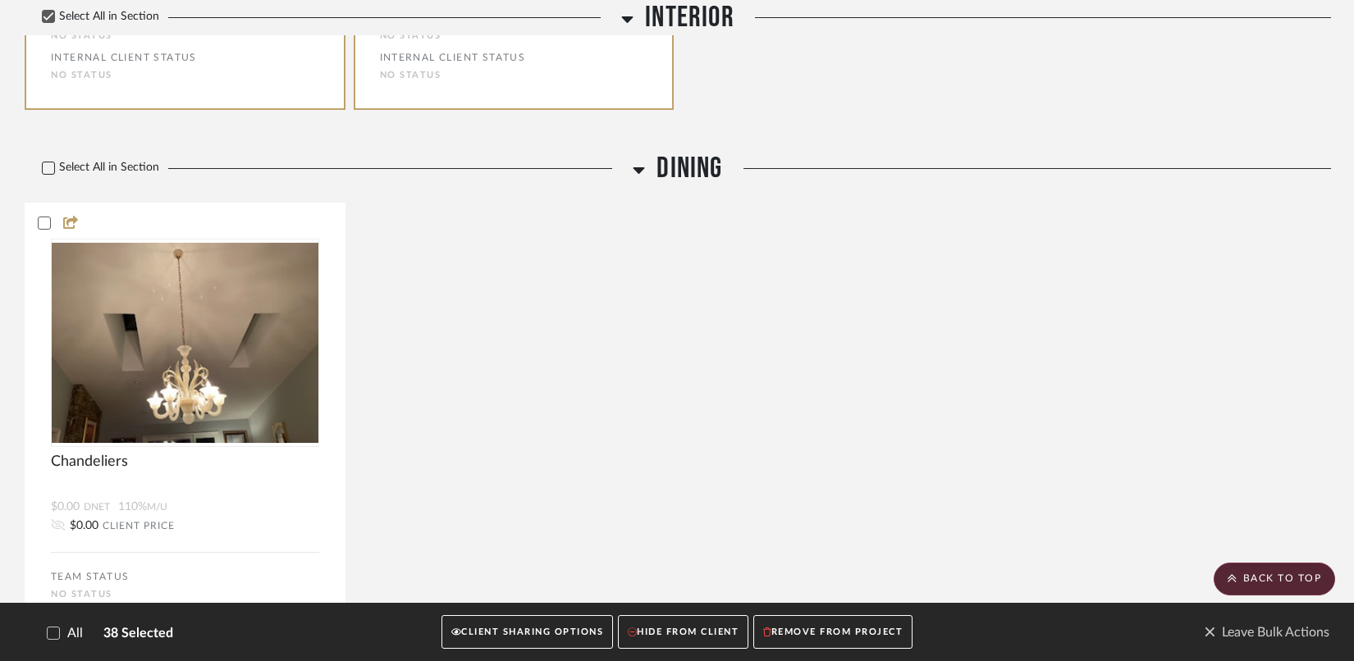
click at [51, 174] on icon at bounding box center [48, 167] width 11 height 11
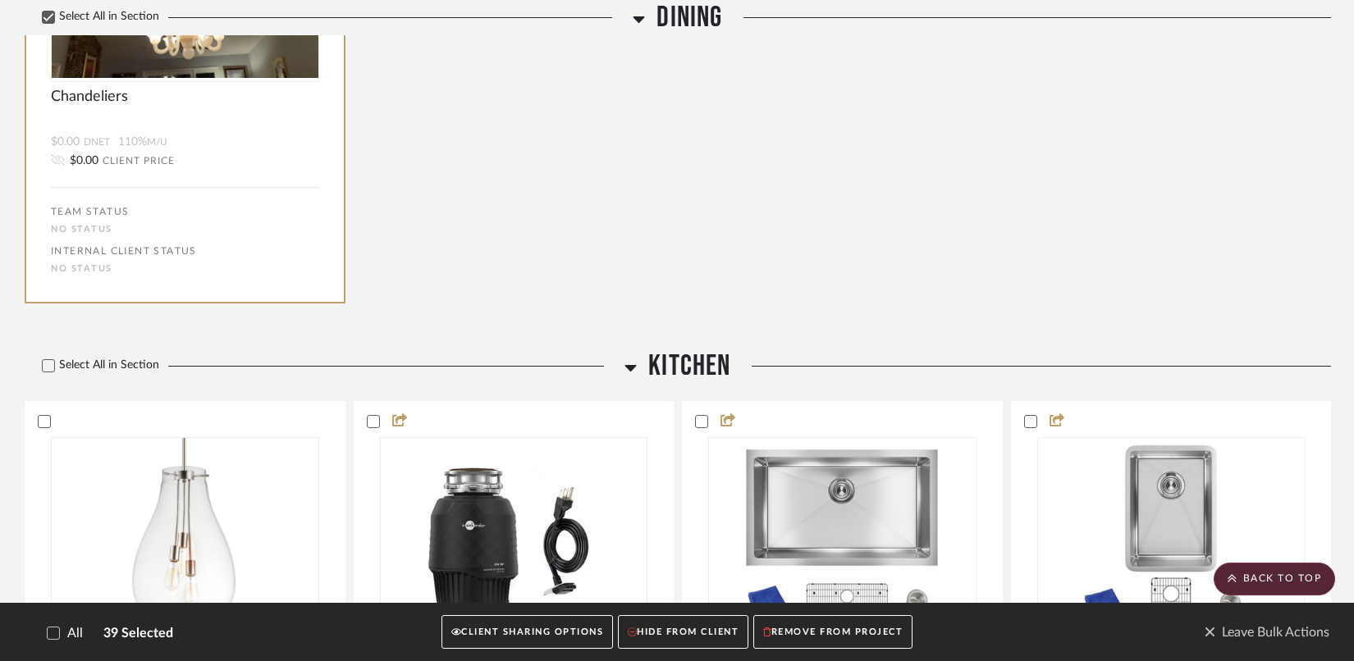
scroll to position [5653, 0]
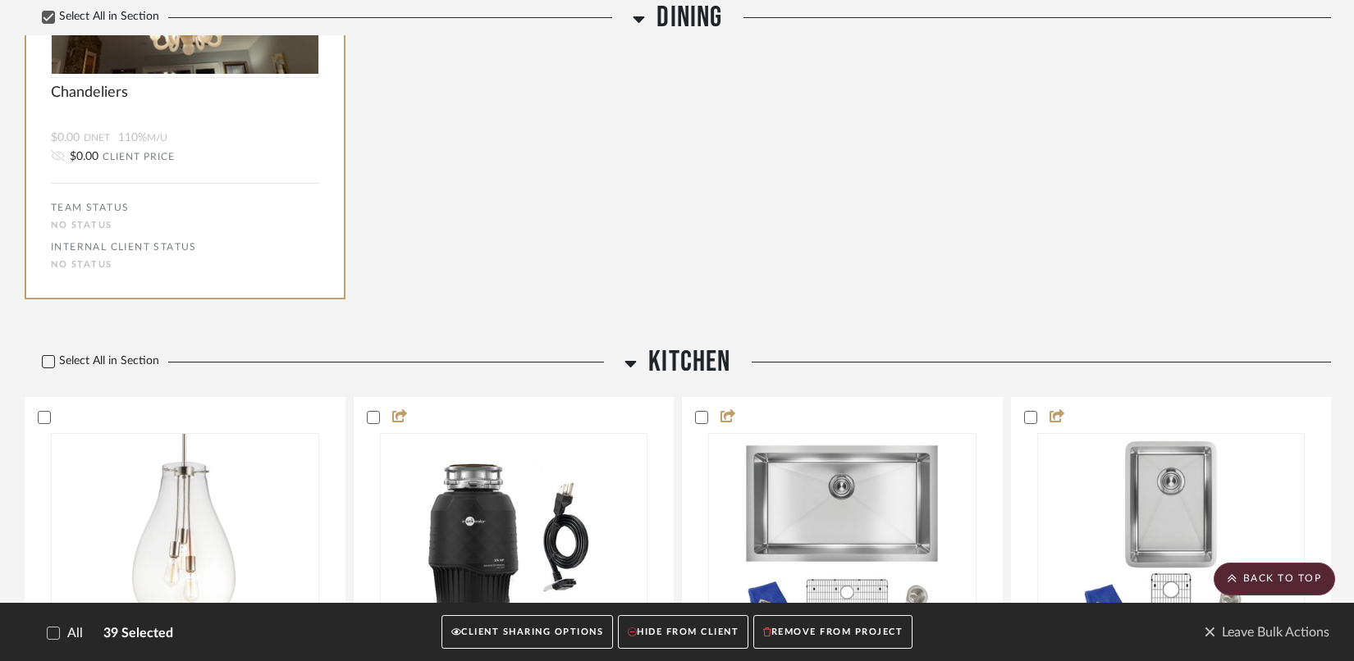
click at [46, 368] on icon at bounding box center [48, 361] width 11 height 11
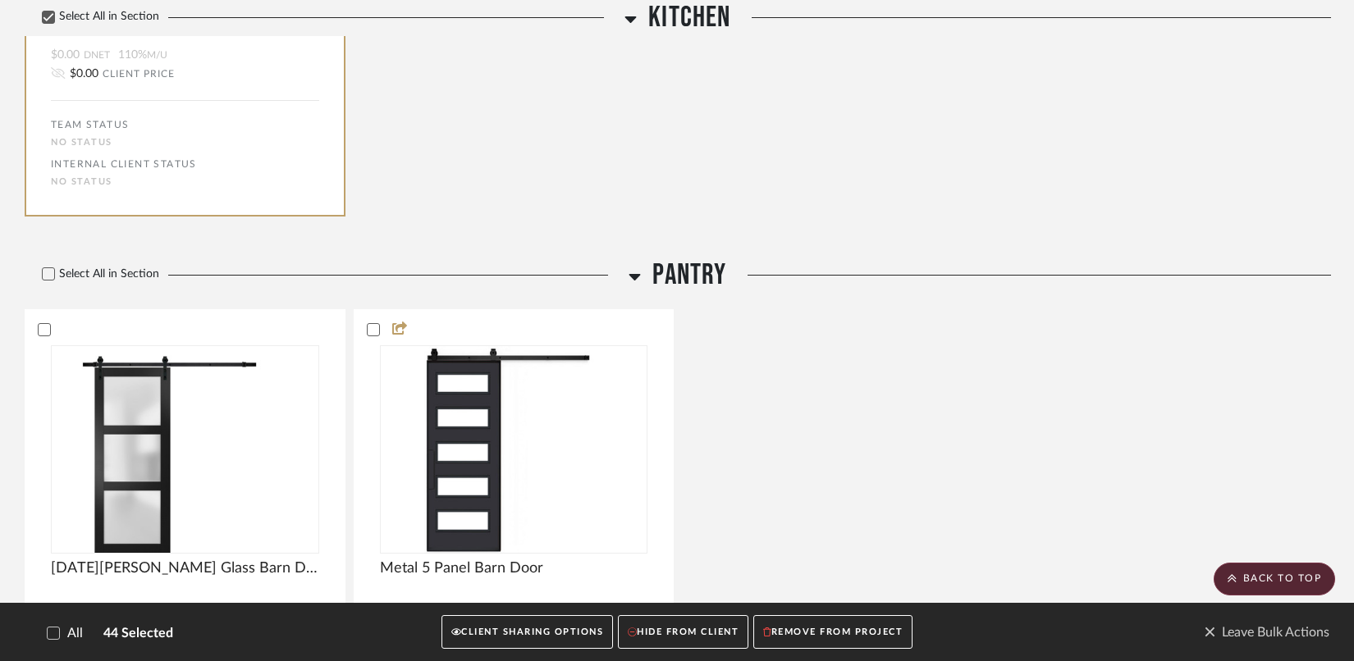
scroll to position [6775, 0]
click at [54, 279] on div at bounding box center [48, 272] width 13 height 13
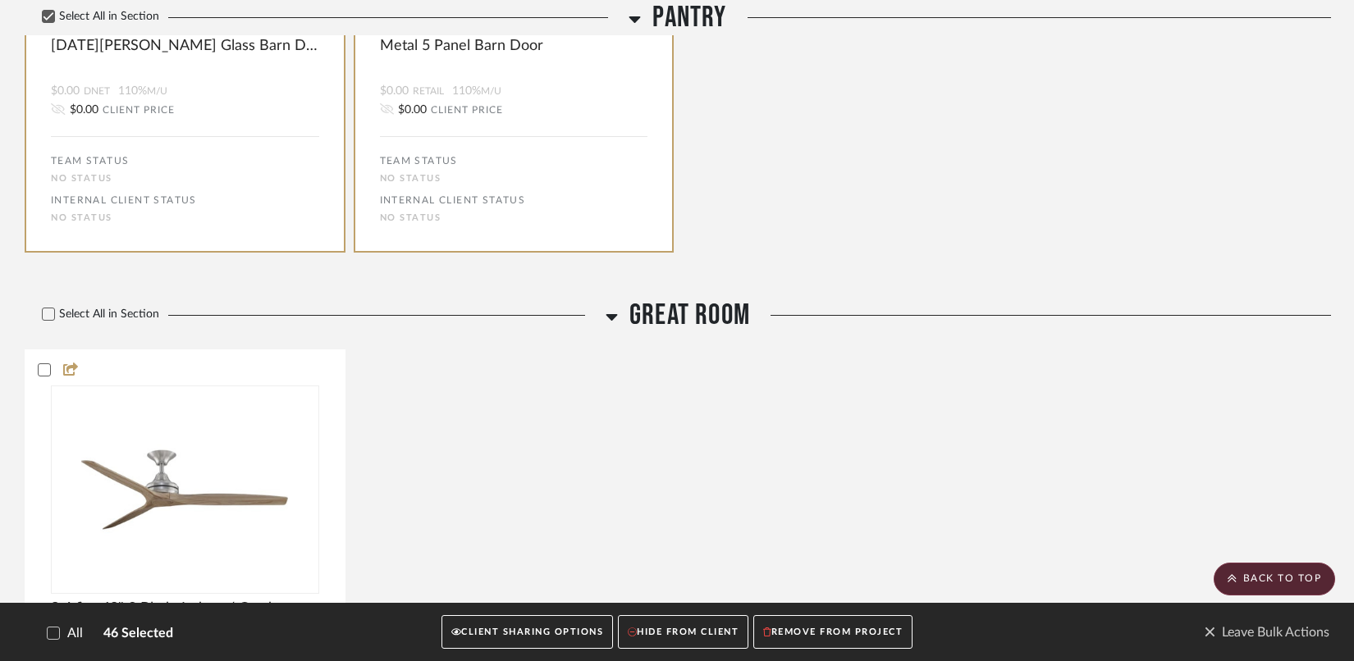
scroll to position [7297, 0]
click at [48, 319] on icon at bounding box center [48, 313] width 11 height 11
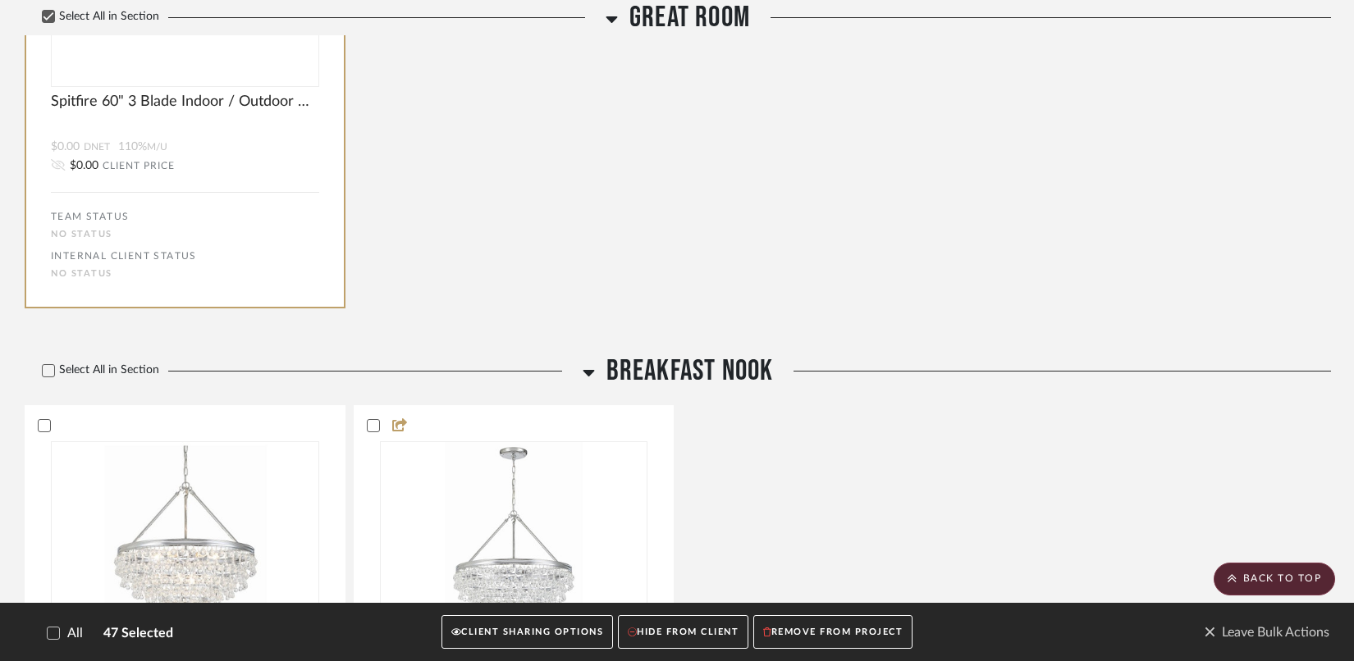
scroll to position [7890, 0]
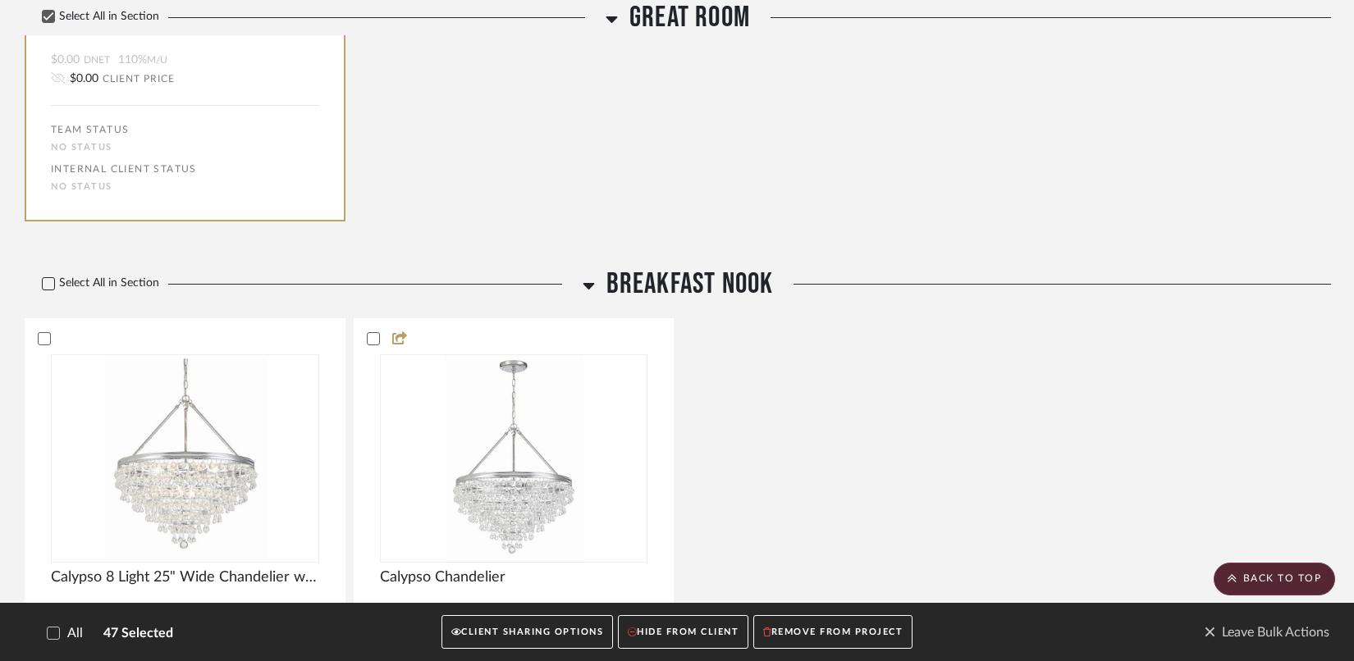
click at [56, 290] on label "Select All in Section" at bounding box center [94, 284] width 139 height 14
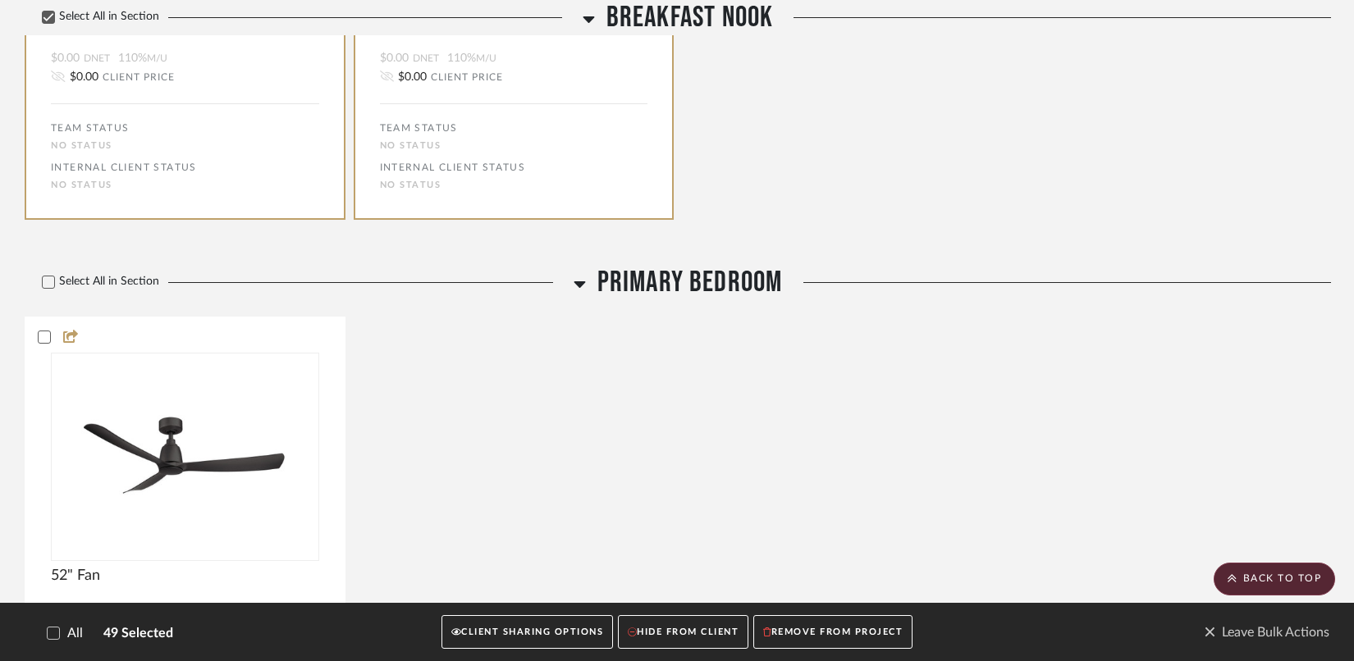
scroll to position [8618, 0]
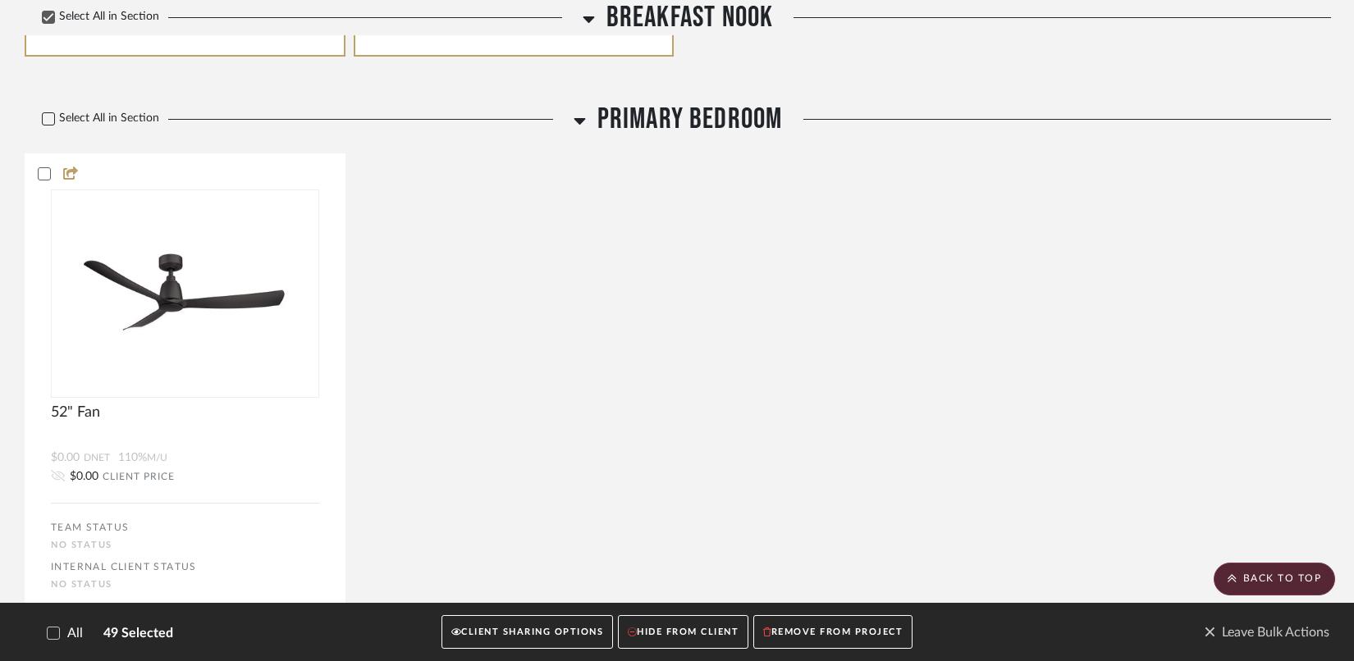
click at [47, 126] on div at bounding box center [48, 118] width 13 height 13
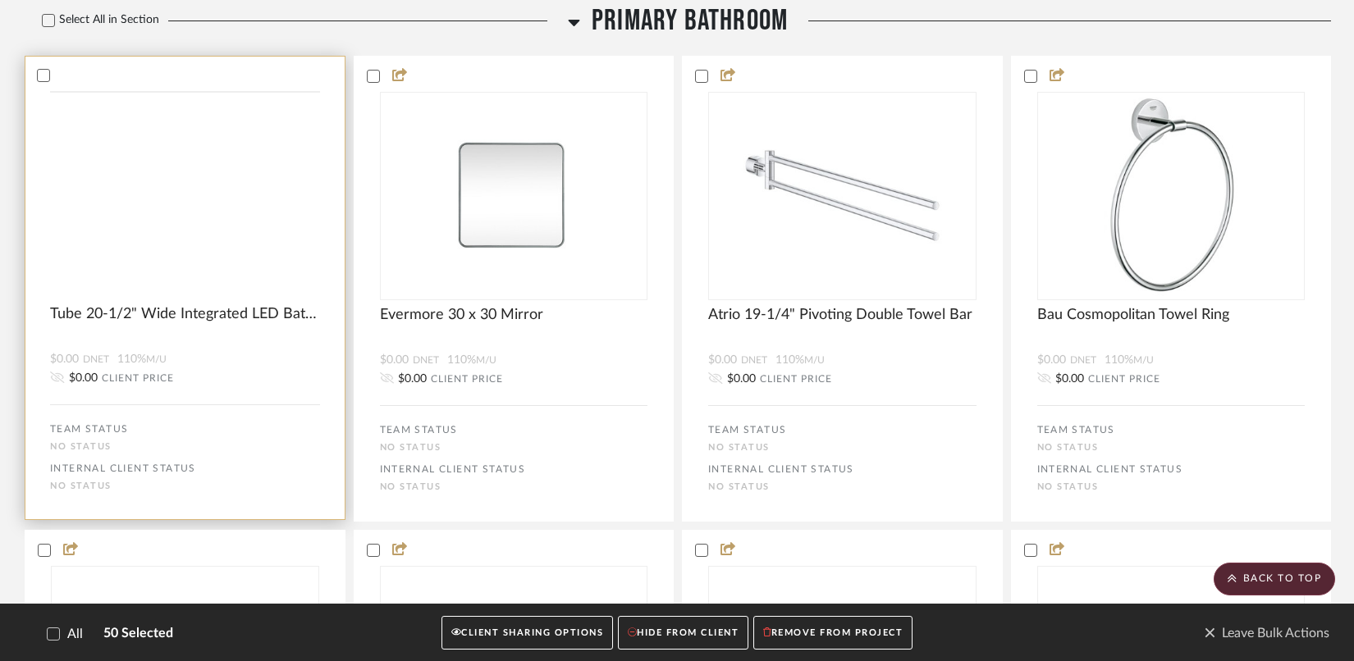
scroll to position [9302, 0]
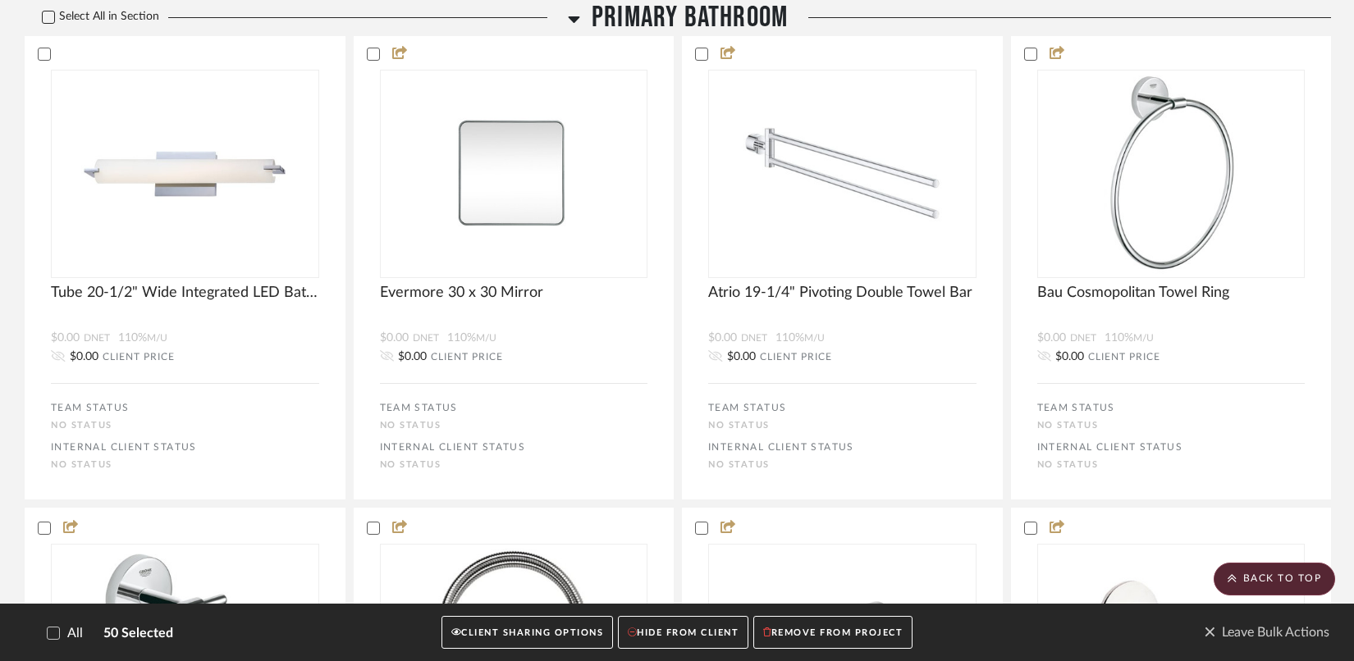
click at [53, 23] on icon at bounding box center [48, 16] width 11 height 11
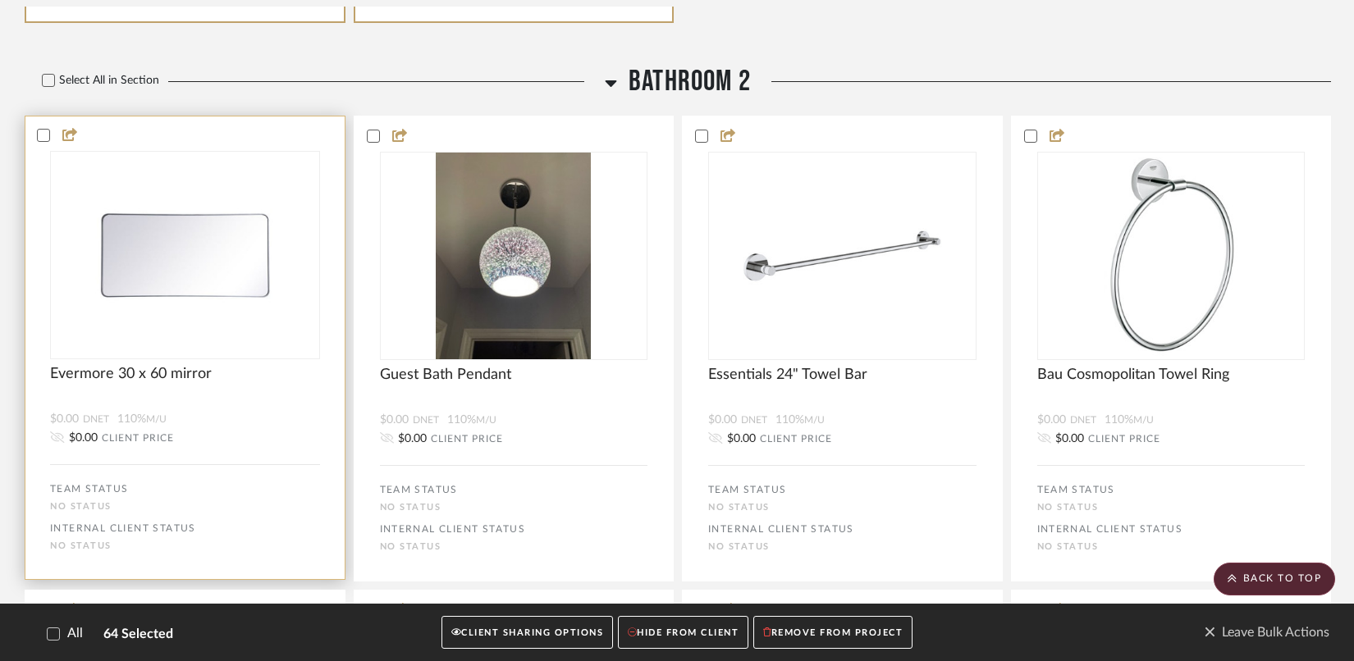
scroll to position [11203, 0]
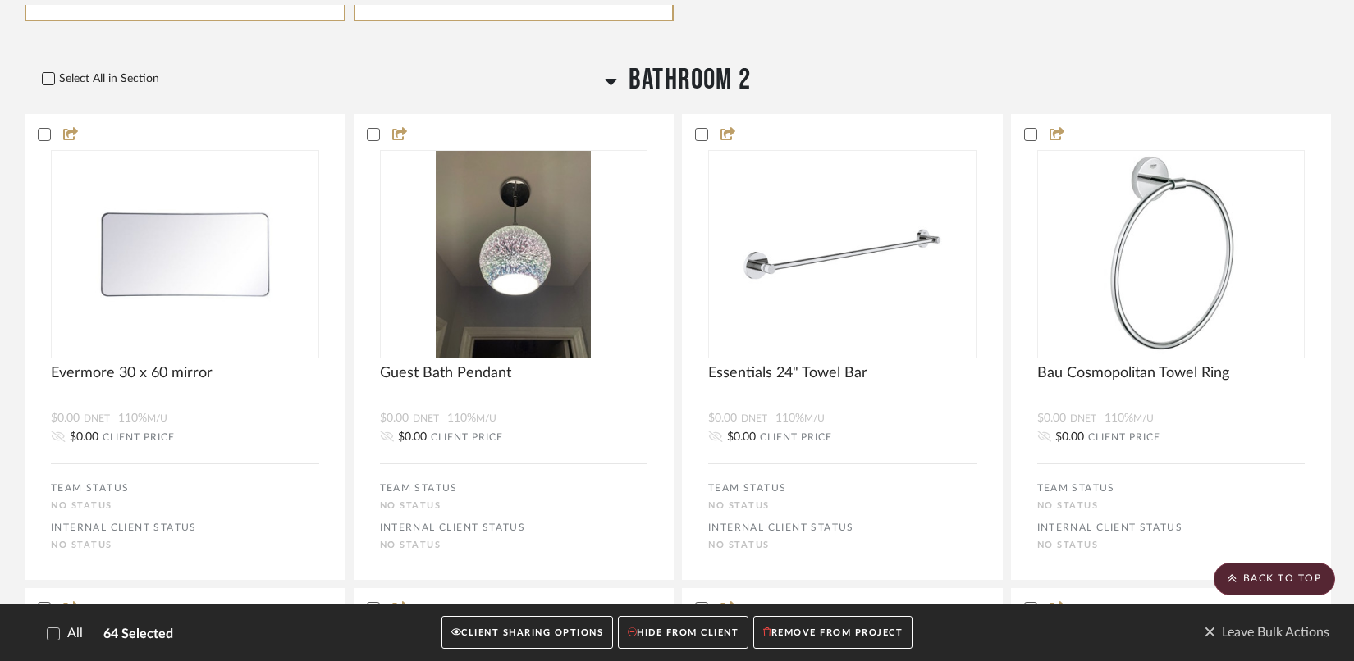
click at [48, 85] on icon at bounding box center [48, 78] width 11 height 11
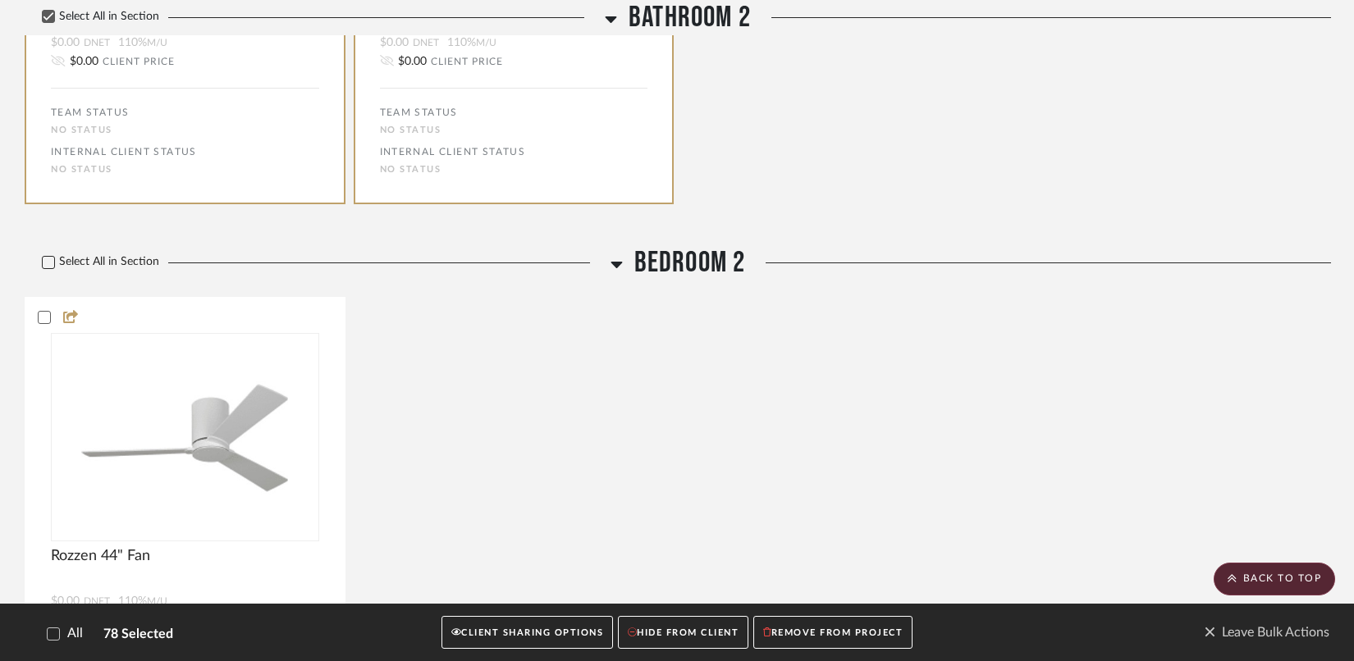
click at [48, 268] on icon at bounding box center [48, 262] width 11 height 11
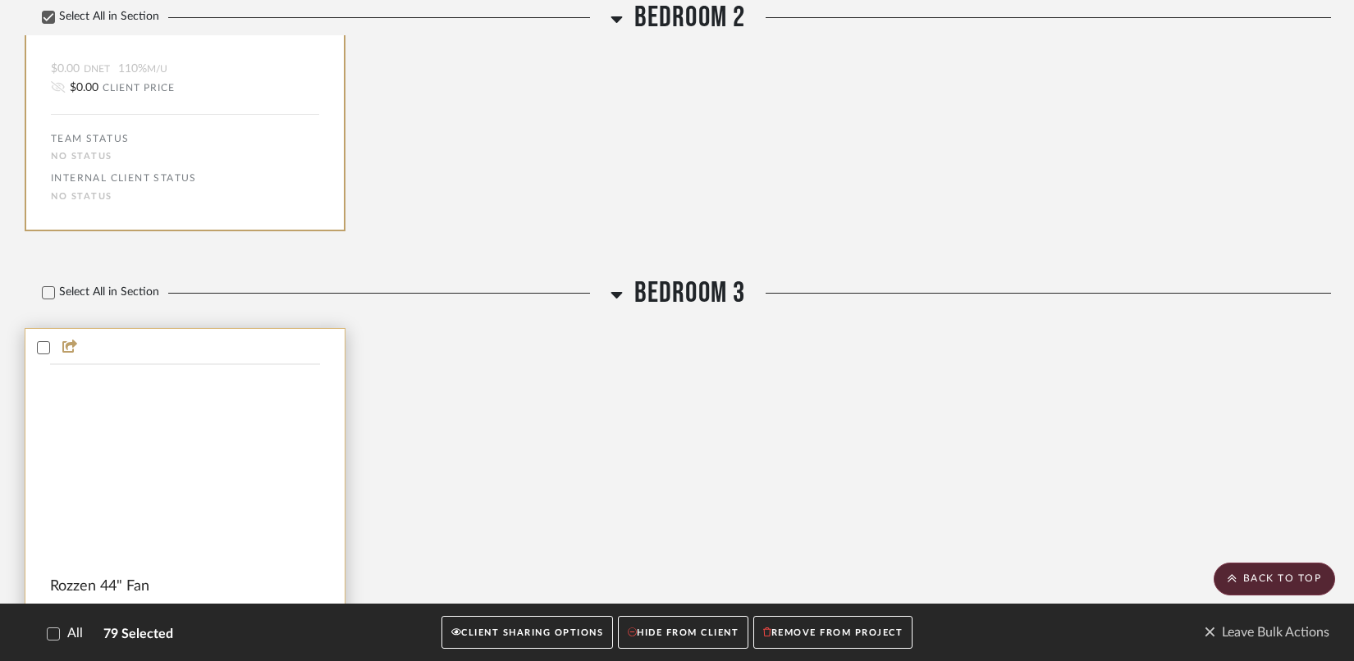
scroll to position [13702, 0]
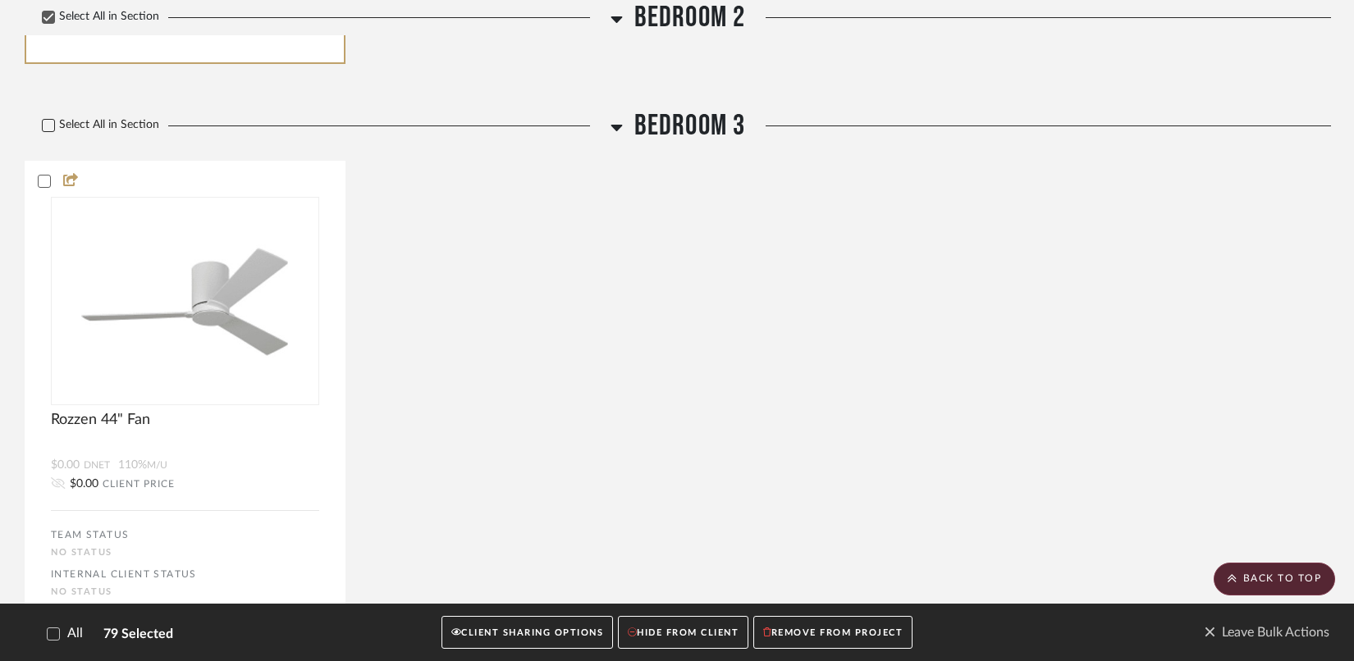
click at [51, 131] on icon at bounding box center [48, 125] width 11 height 11
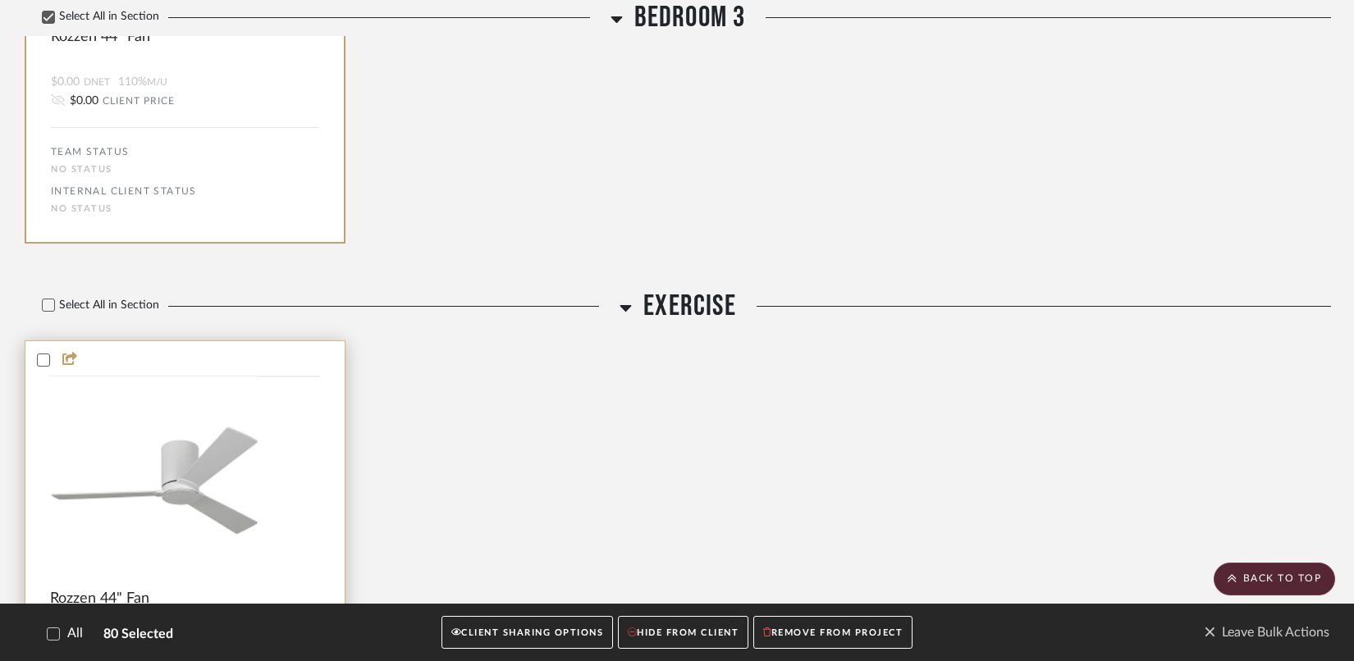
scroll to position [14192, 0]
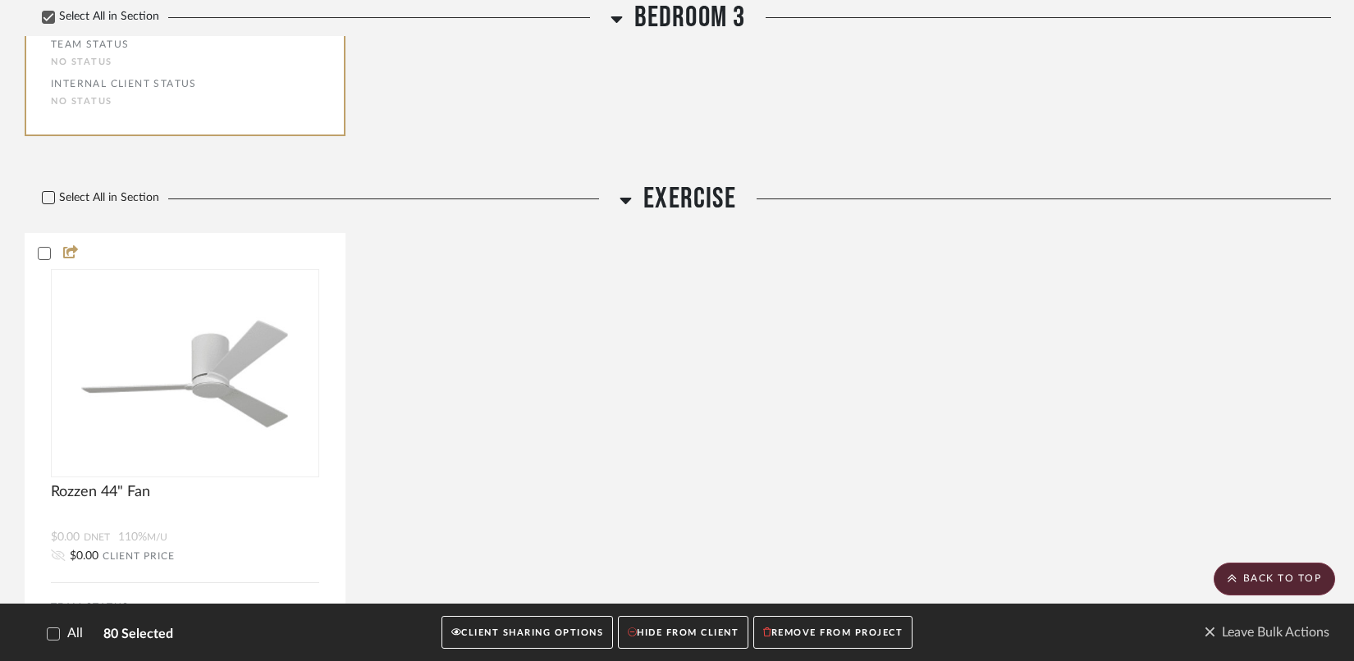
click at [51, 203] on icon at bounding box center [48, 197] width 11 height 11
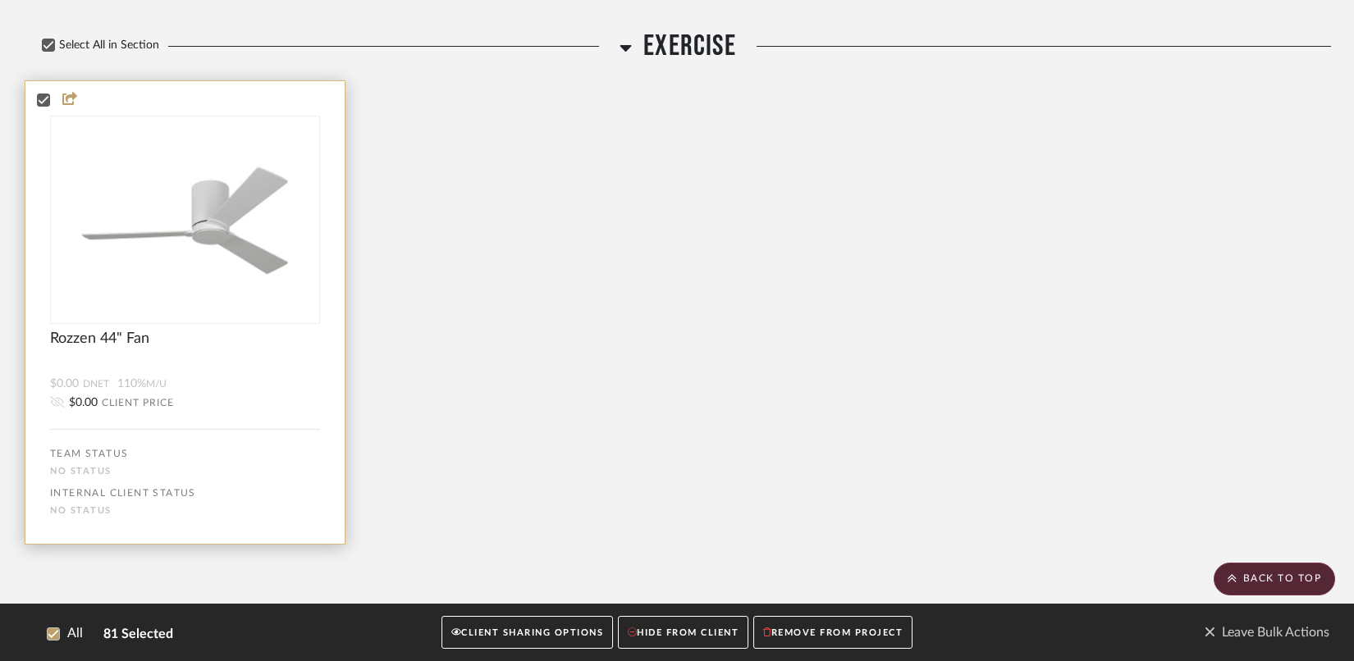
scroll to position [14409, 0]
click at [651, 629] on button "HIDE FROM CLIENT" at bounding box center [683, 633] width 130 height 34
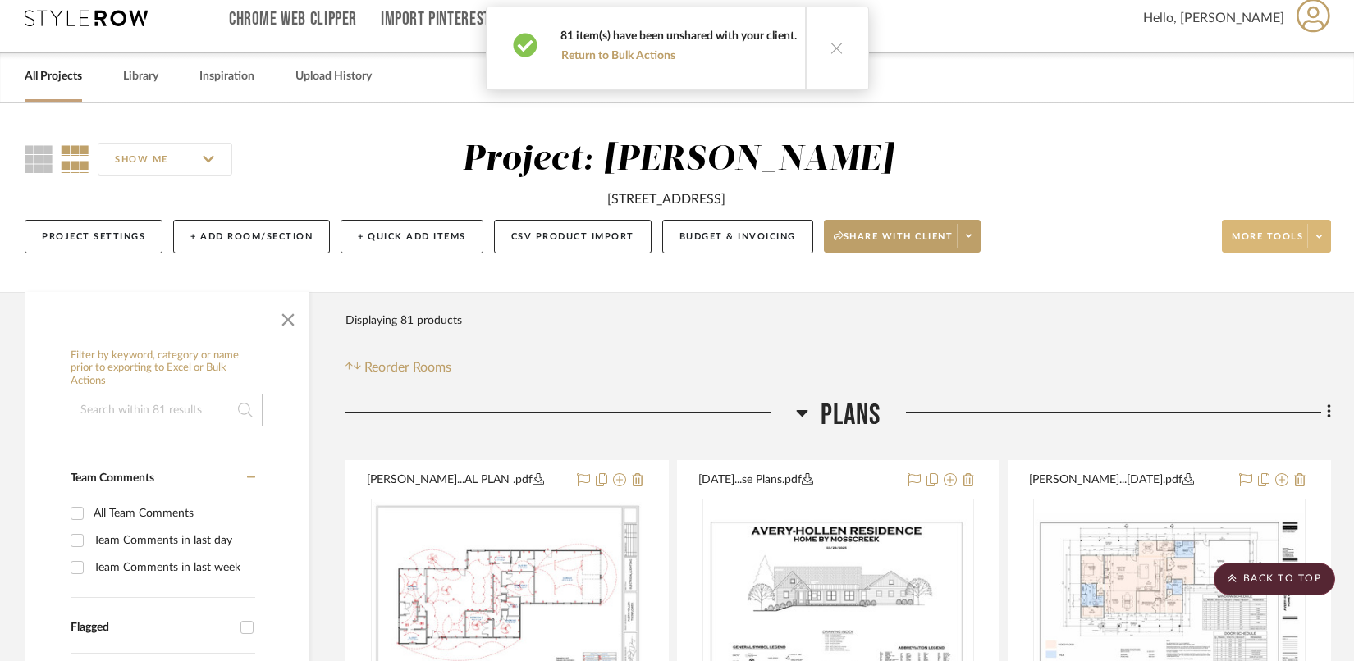
scroll to position [0, 0]
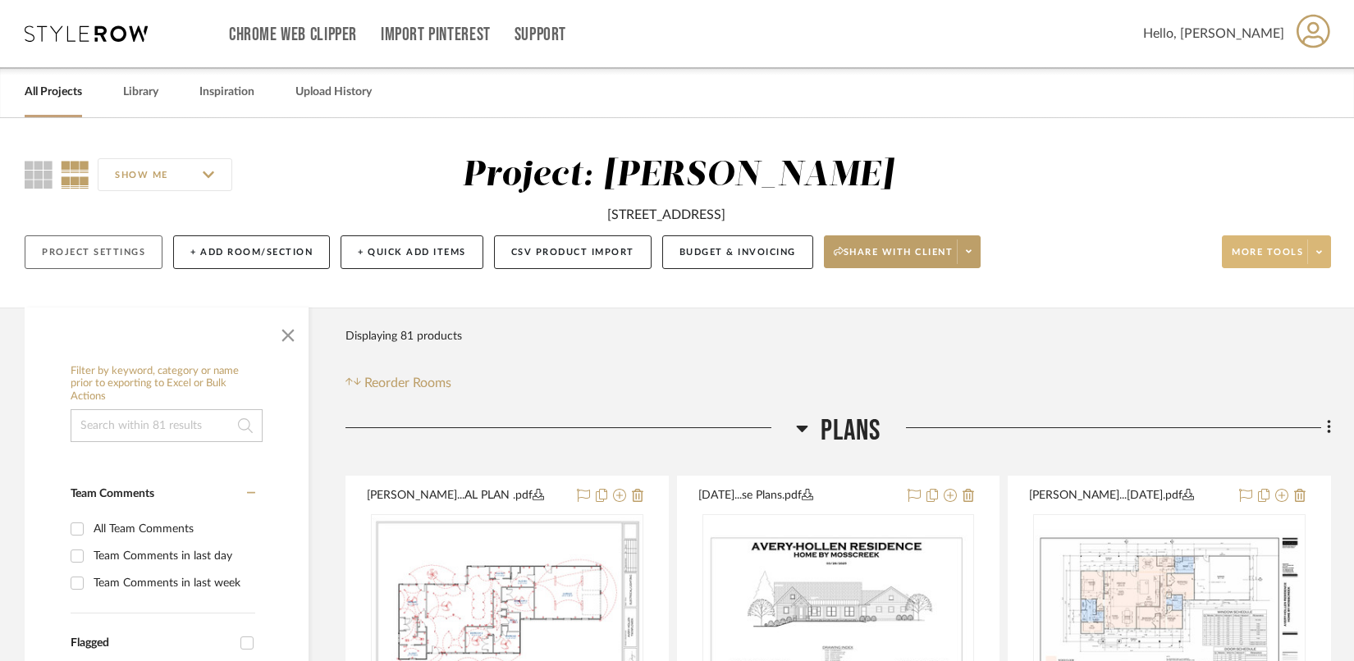
click at [130, 261] on button "Project Settings" at bounding box center [94, 252] width 138 height 34
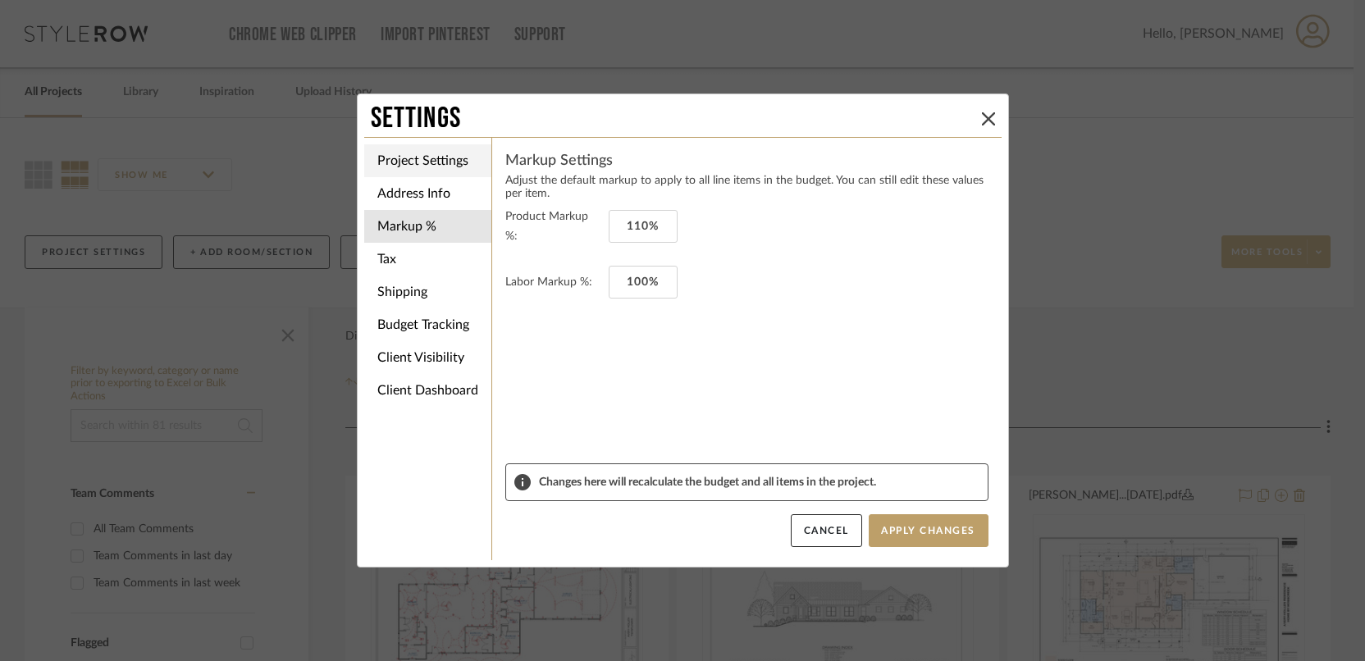
click at [412, 158] on li "Project Settings" at bounding box center [427, 160] width 127 height 33
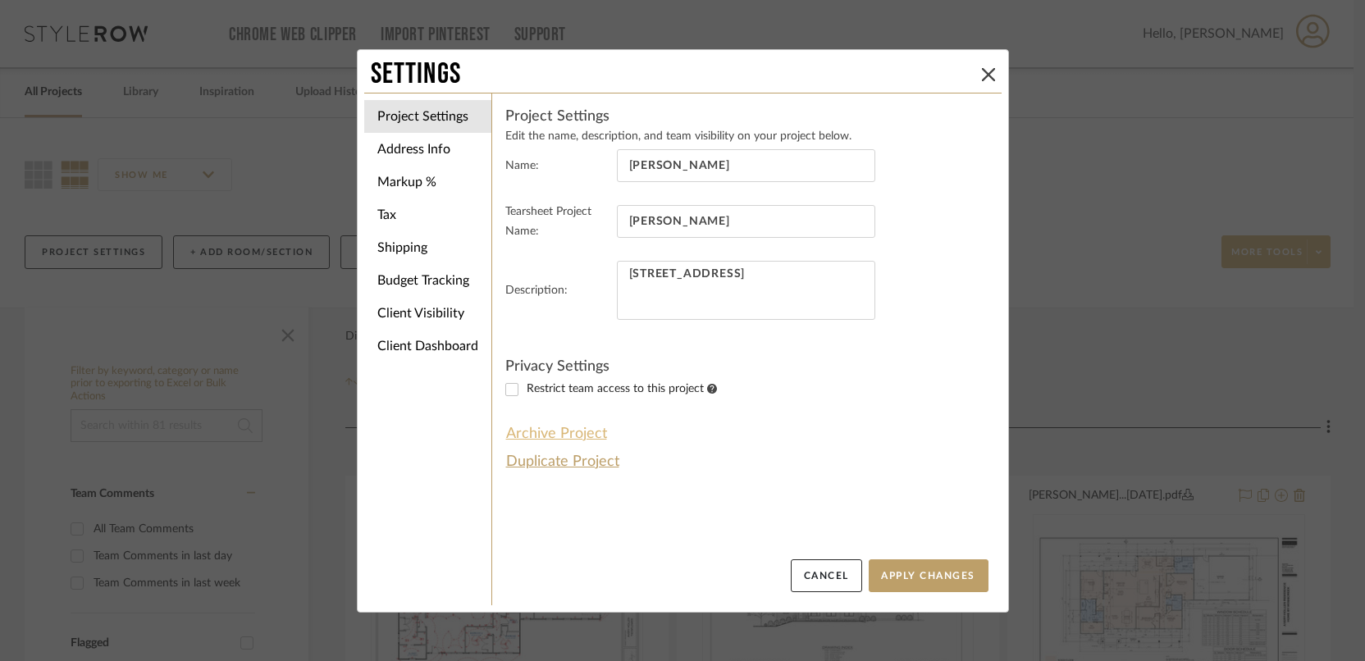
click at [541, 432] on button "Archive Project" at bounding box center [556, 434] width 103 height 28
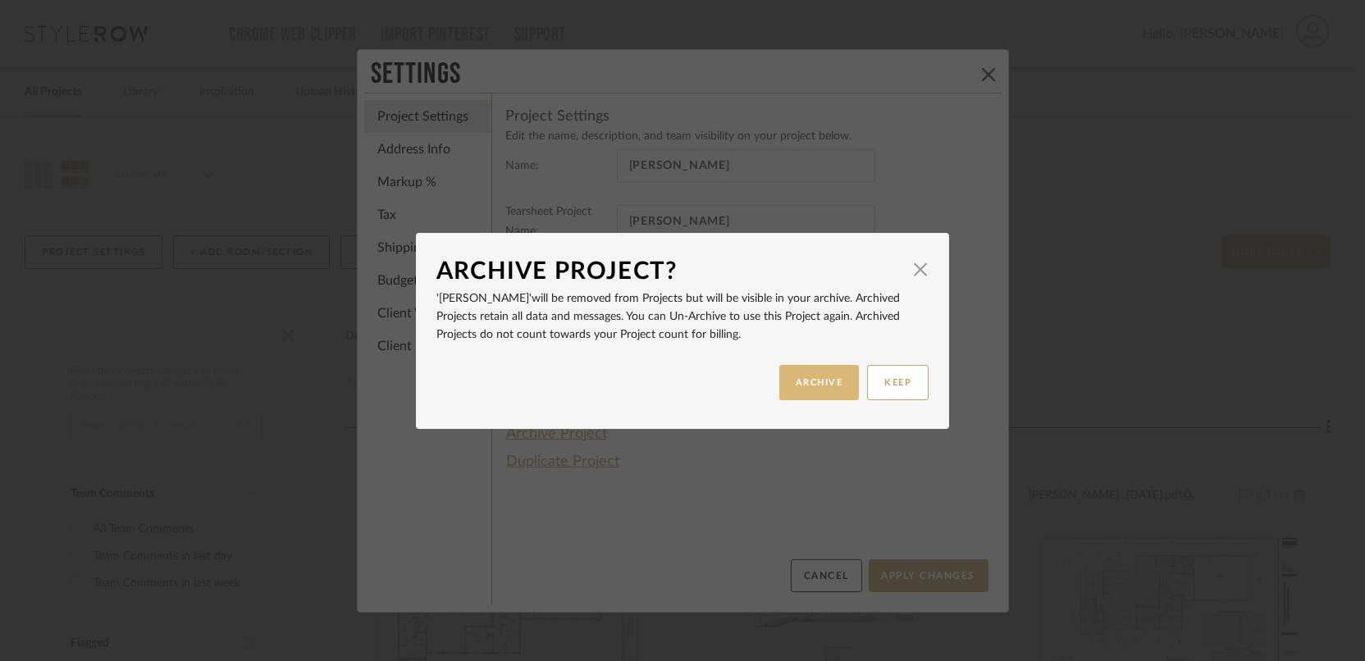
click at [826, 378] on button "ARCHIVE" at bounding box center [820, 382] width 80 height 35
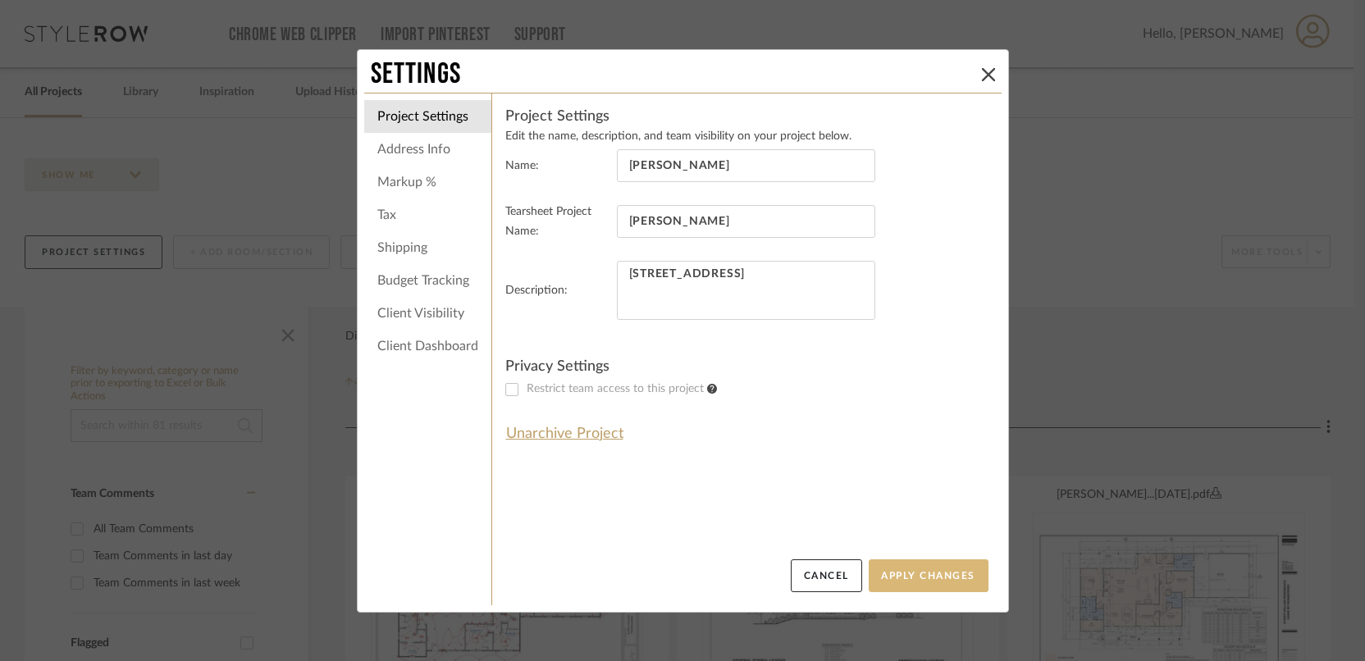
click at [915, 571] on button "Apply Changes" at bounding box center [929, 576] width 120 height 33
click at [935, 578] on button "Apply Changes" at bounding box center [929, 576] width 120 height 33
click at [988, 77] on icon at bounding box center [988, 74] width 13 height 13
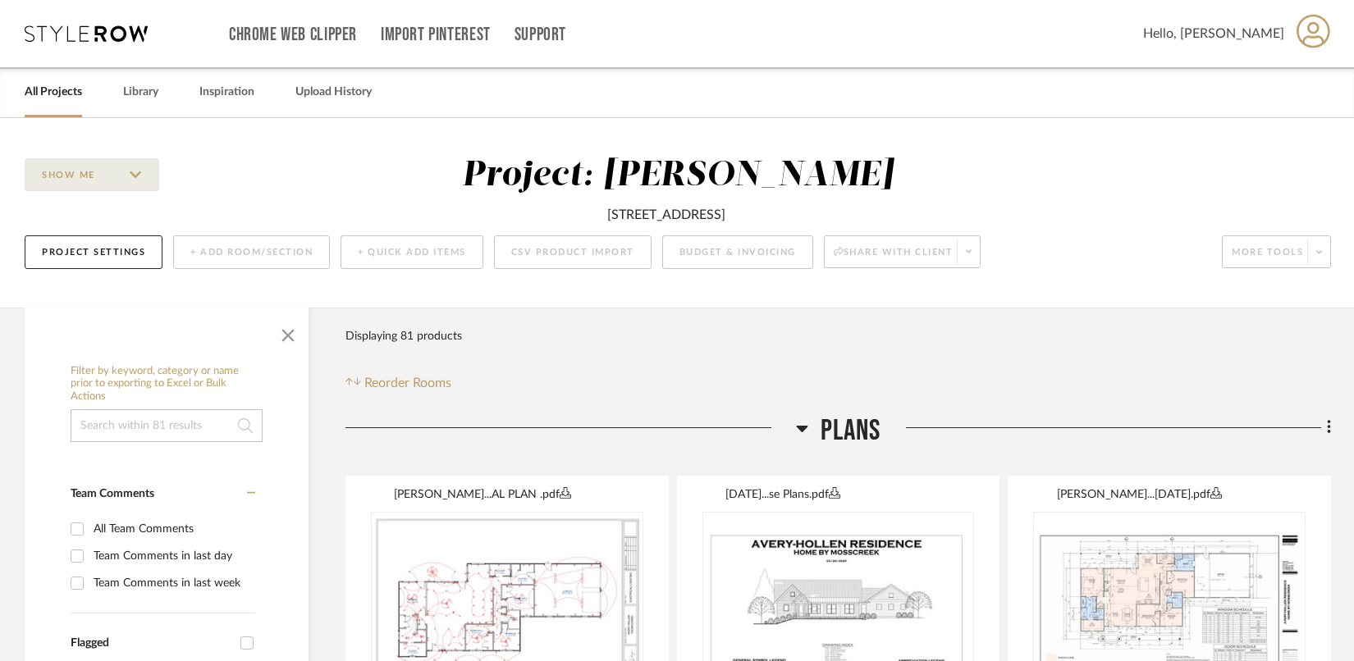
click at [53, 29] on icon at bounding box center [86, 33] width 123 height 16
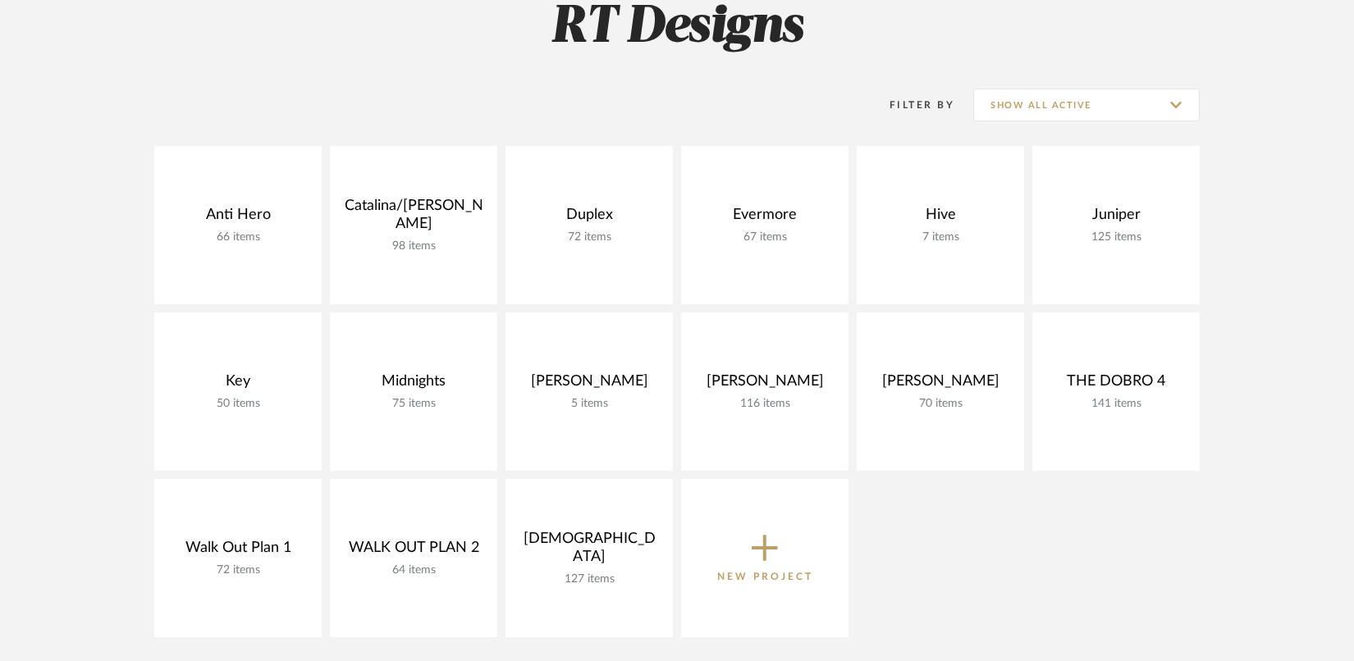
scroll to position [233, 0]
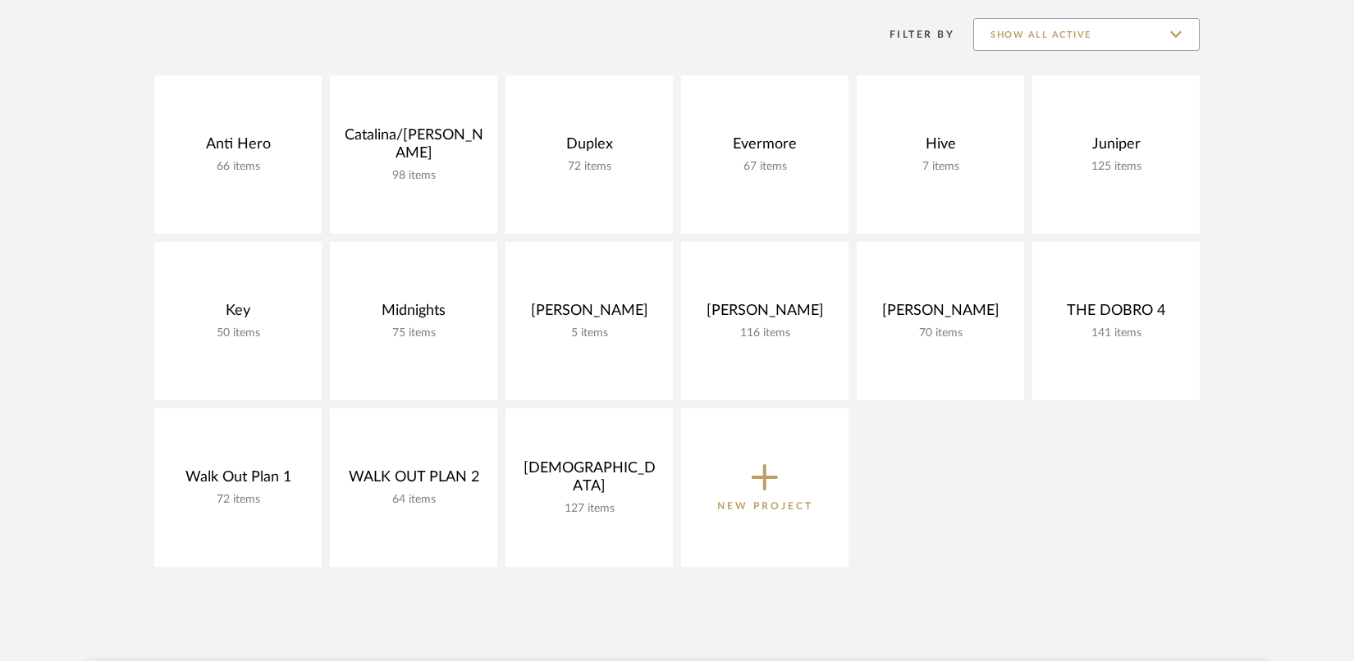
click at [1177, 31] on input "Show All Active" at bounding box center [1086, 34] width 226 height 33
click at [494, 52] on div "Filter By Show All Active" at bounding box center [676, 34] width 1045 height 41
